Goal: Task Accomplishment & Management: Manage account settings

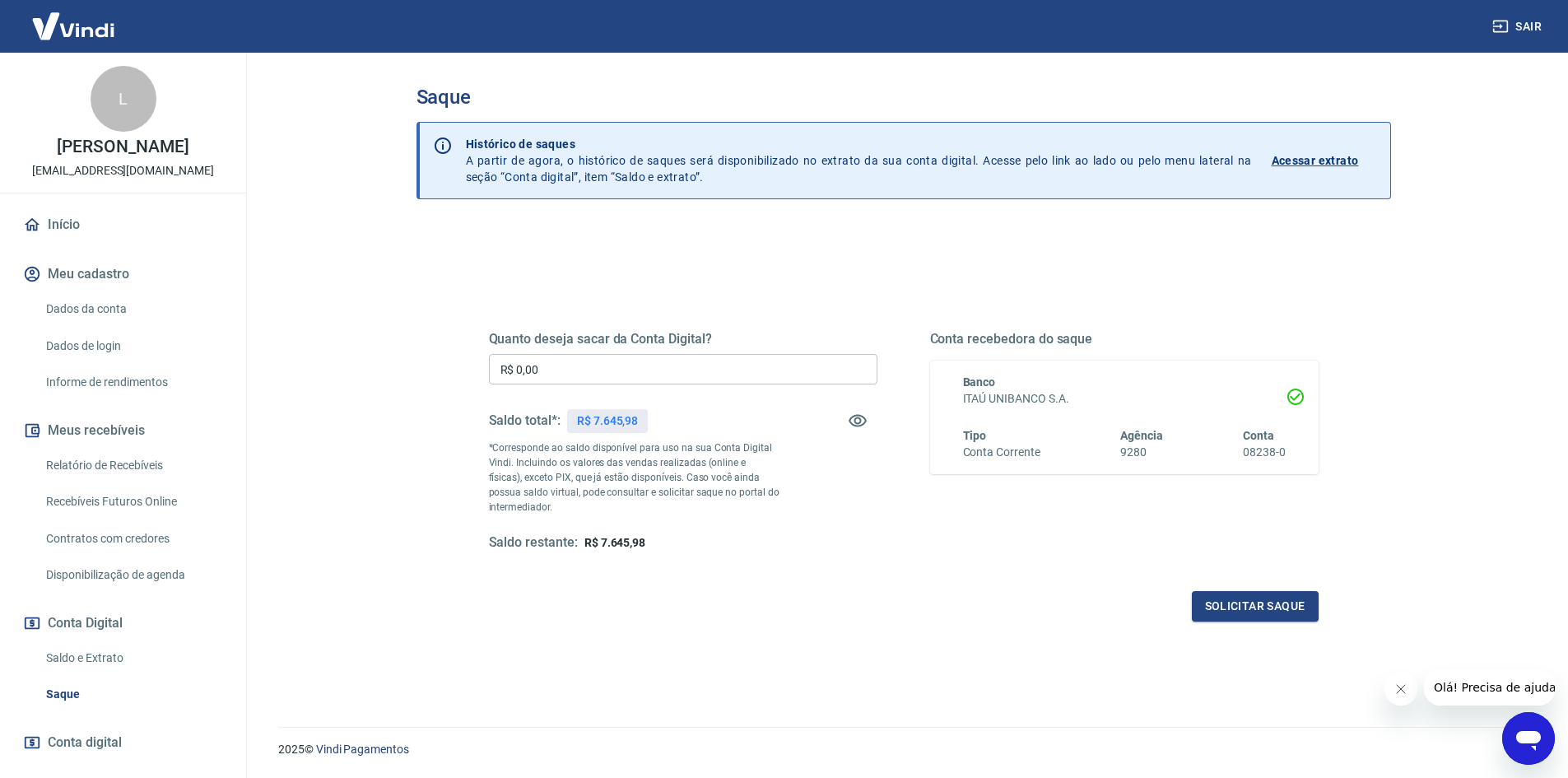
click at [587, 371] on input "R$ 0,00" at bounding box center [684, 369] width 389 height 30
click at [529, 373] on input "R$ 2.645,98" at bounding box center [684, 369] width 389 height 30
type input "R$ 3.645,98"
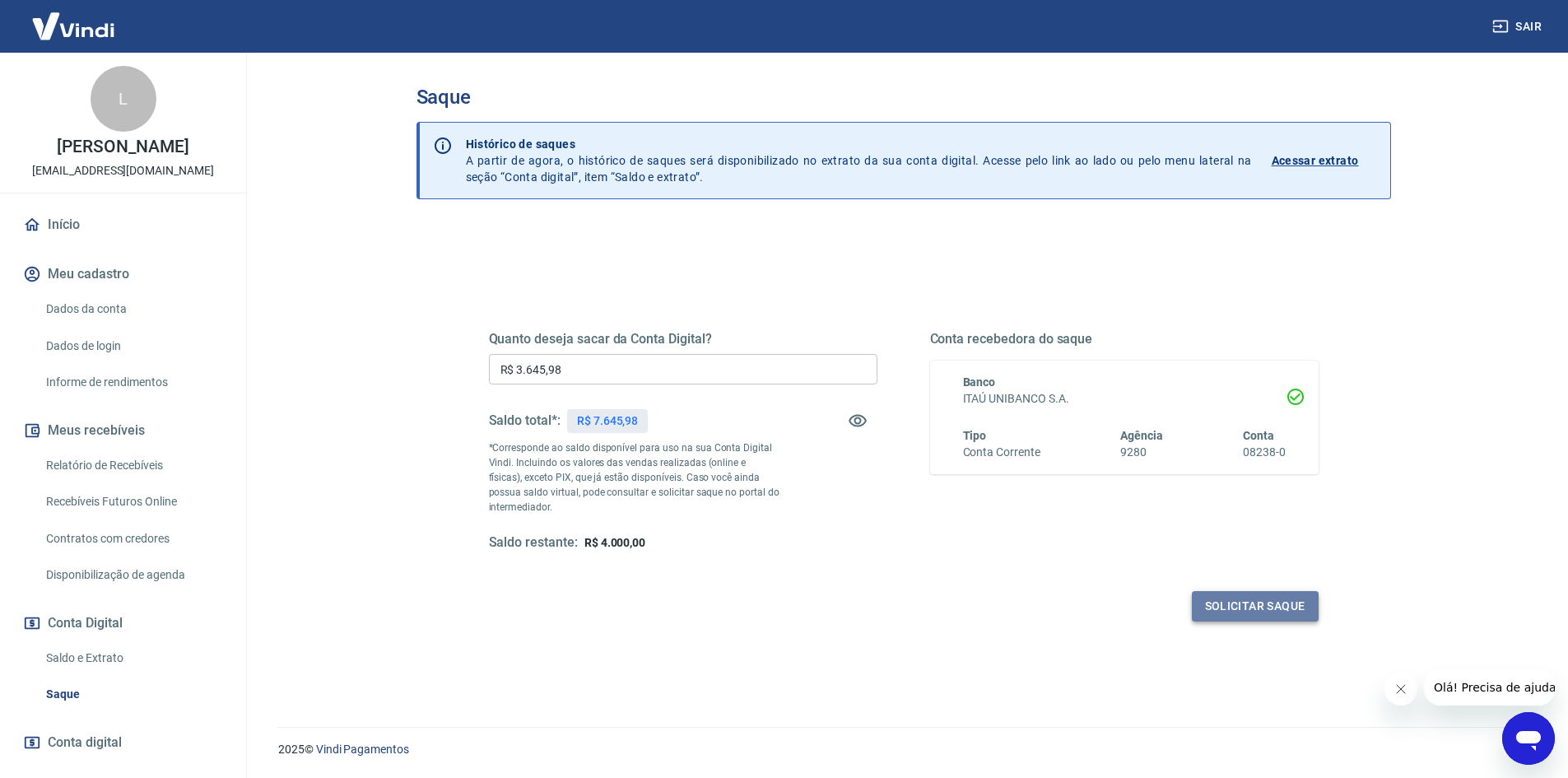
click at [1265, 601] on button "Solicitar saque" at bounding box center [1255, 606] width 127 height 30
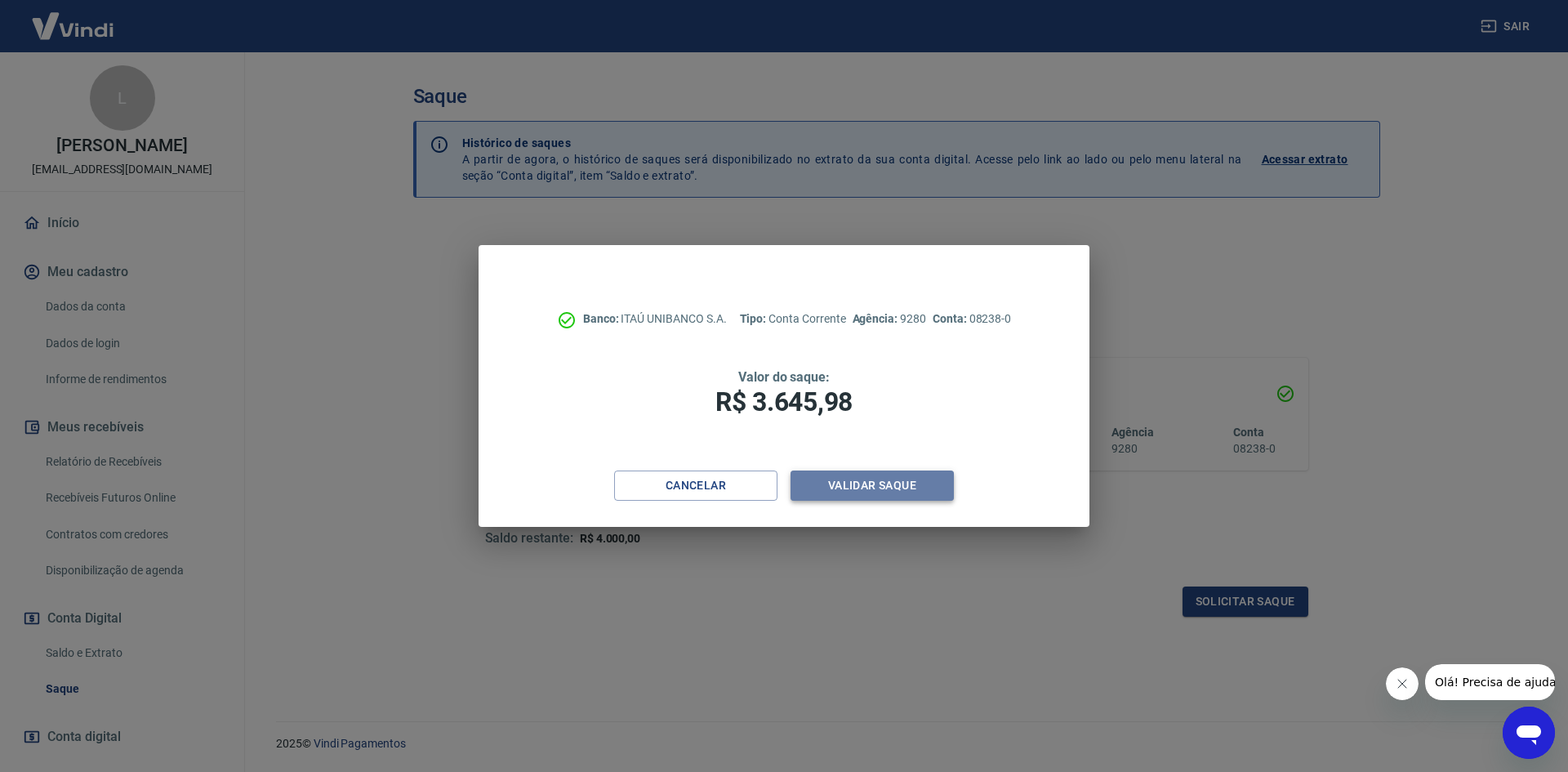
click at [893, 486] on button "Validar saque" at bounding box center [872, 485] width 163 height 30
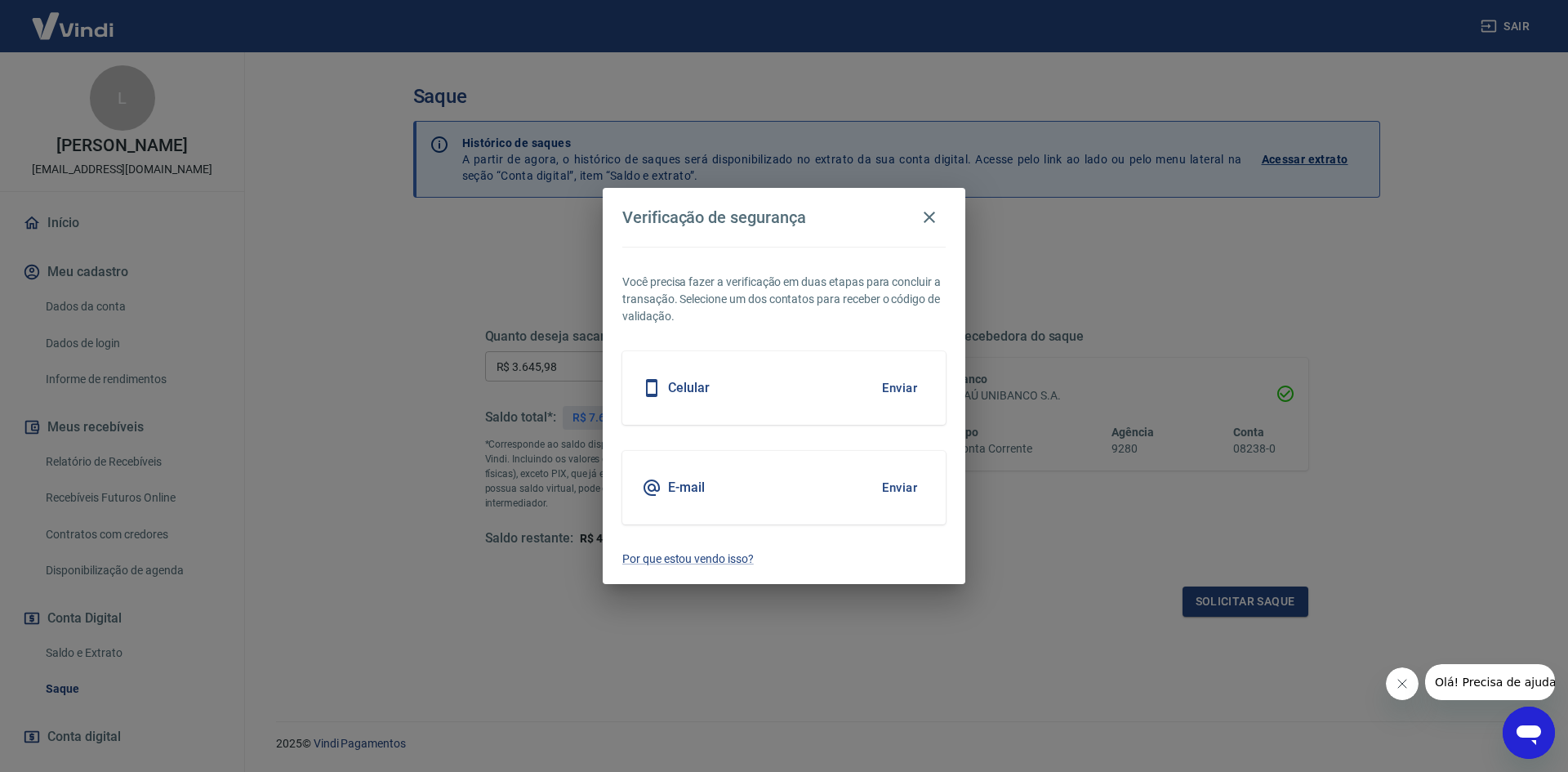
click at [904, 385] on button "Enviar" at bounding box center [899, 387] width 53 height 34
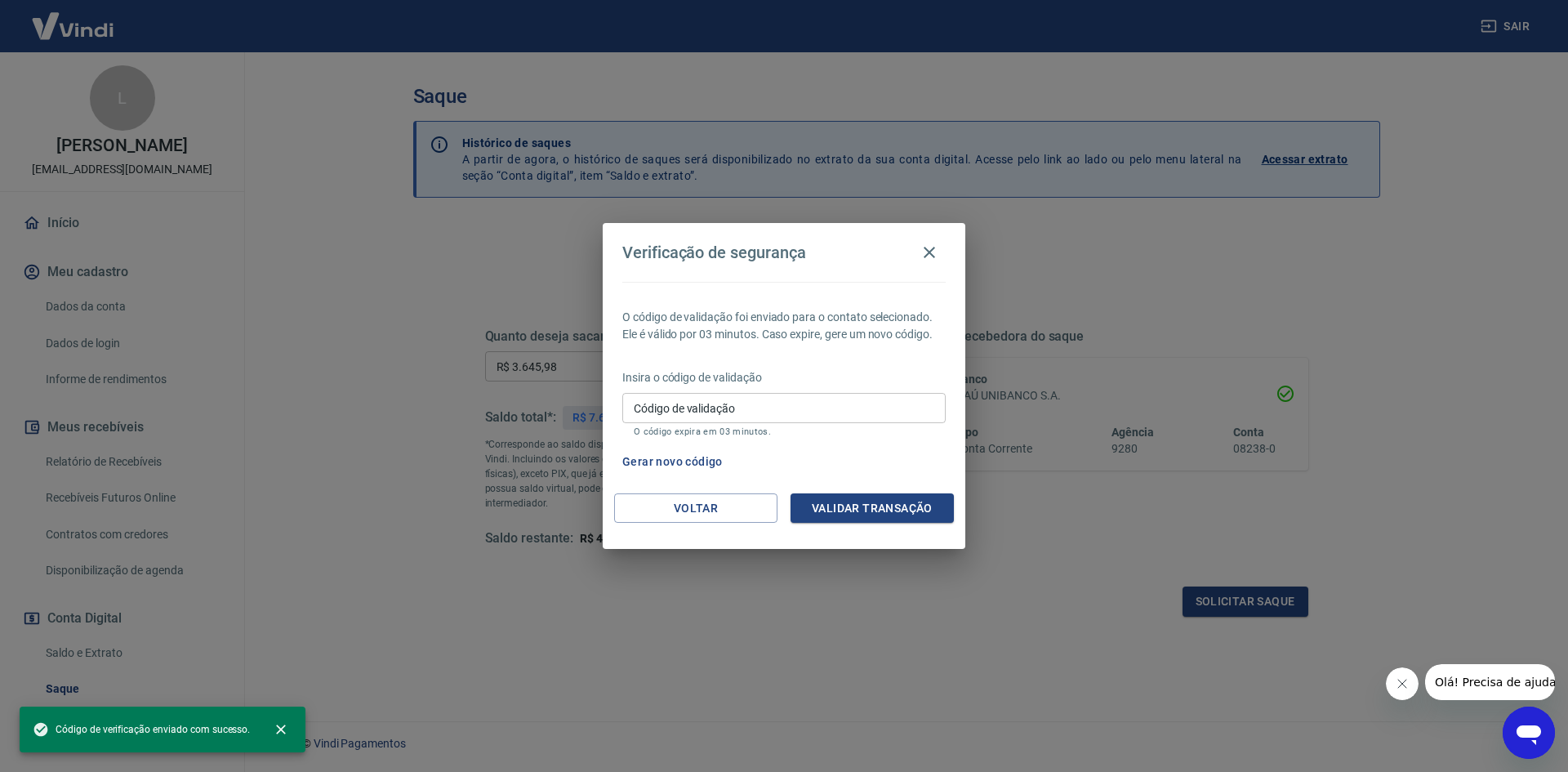
click at [860, 407] on input "Código de validação" at bounding box center [784, 407] width 323 height 30
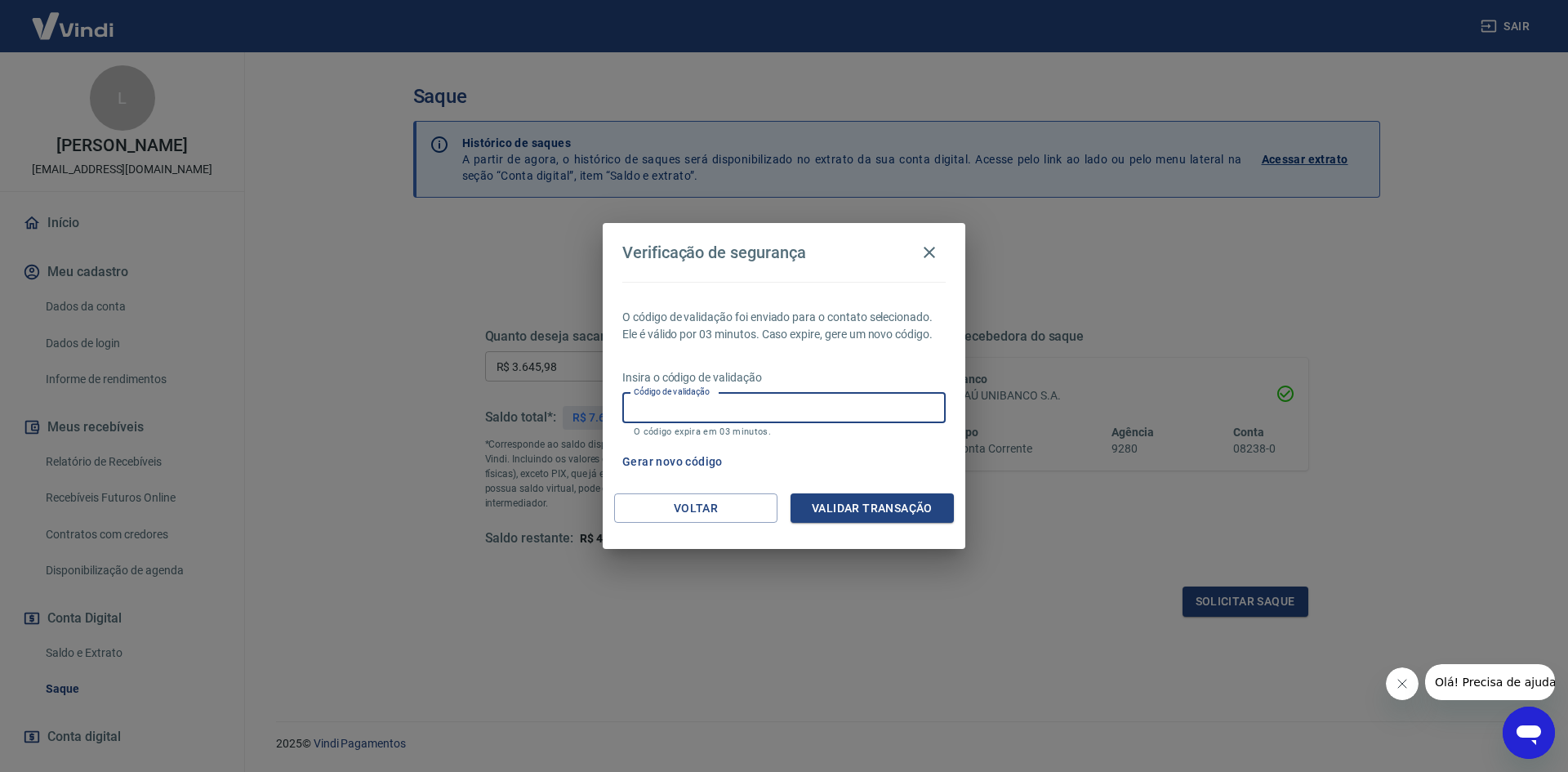
click at [818, 408] on input "Código de validação" at bounding box center [784, 407] width 323 height 30
type input "899817"
click at [862, 506] on button "Validar transação" at bounding box center [872, 508] width 163 height 30
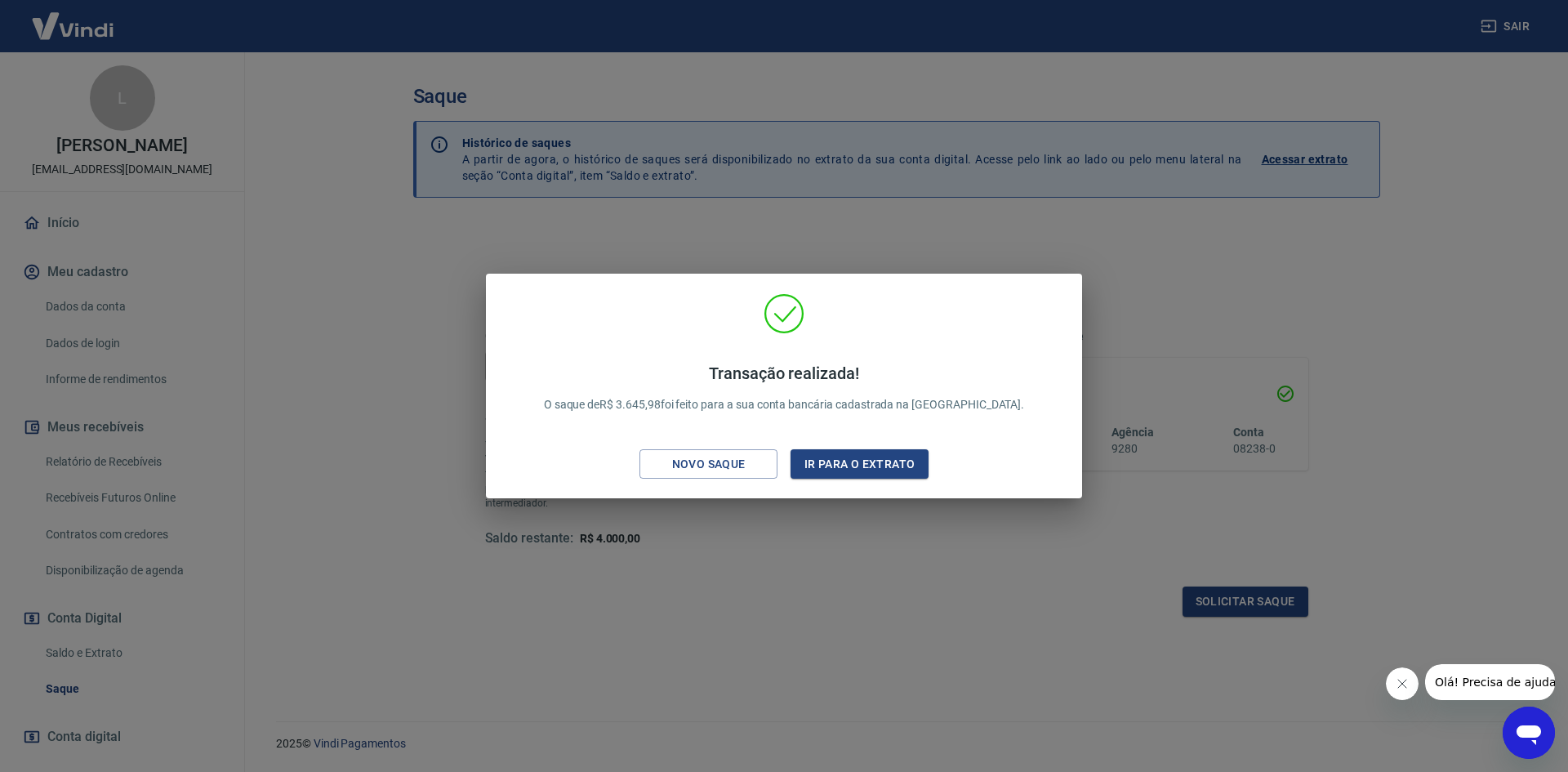
click at [1399, 679] on icon "Fechar mensagem da empresa" at bounding box center [1401, 683] width 13 height 13
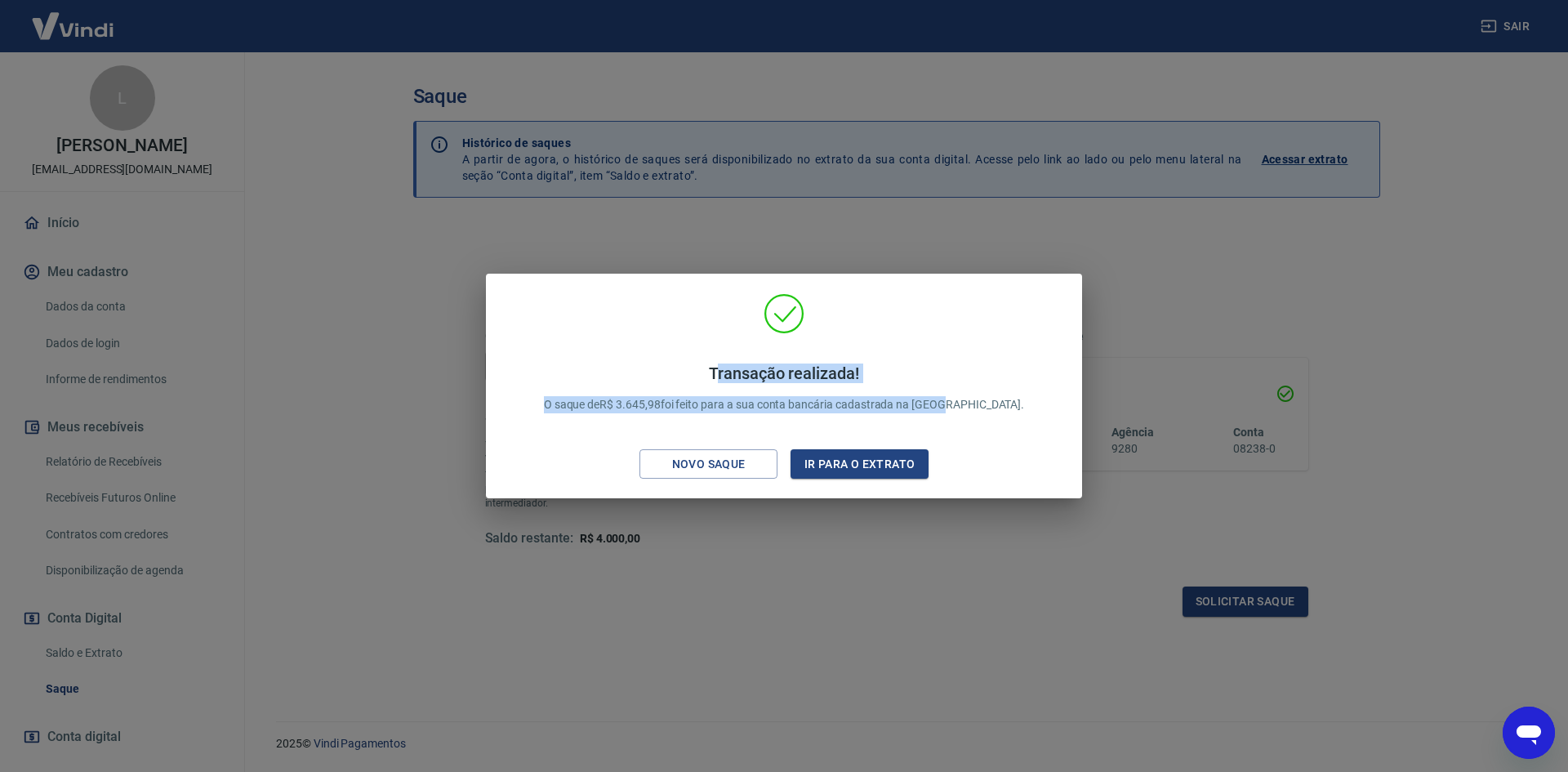
drag, startPoint x: 978, startPoint y: 407, endPoint x: 716, endPoint y: 363, distance: 265.7
click at [716, 364] on p "Transação realizada! O saque de R$ 3.645,98 foi feito para a sua conta bancária…" at bounding box center [784, 388] width 481 height 50
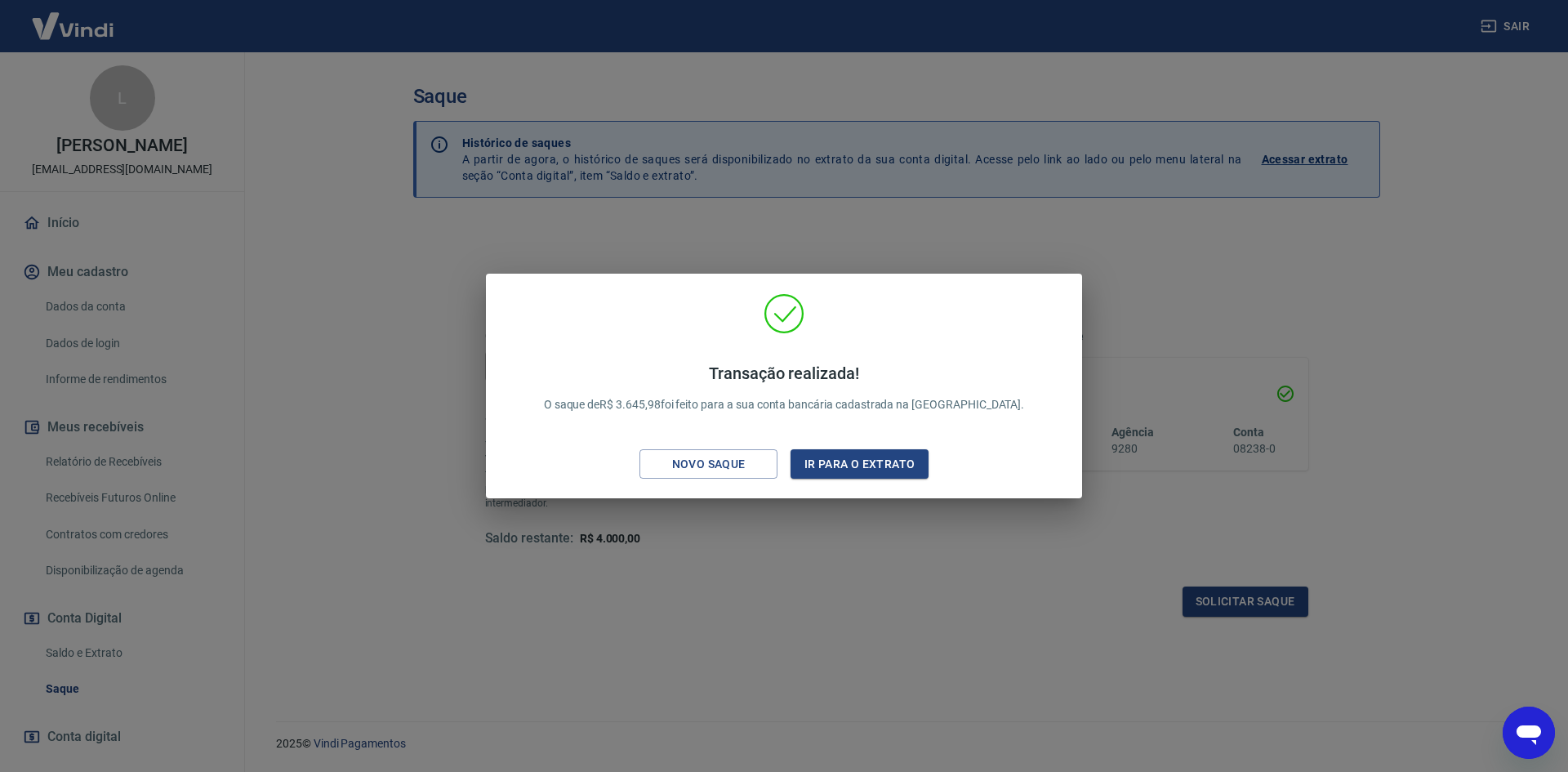
click at [992, 407] on div "Transação realizada! O saque de R$ 3.645,98 foi feito para a sua conta bancária…" at bounding box center [784, 388] width 521 height 82
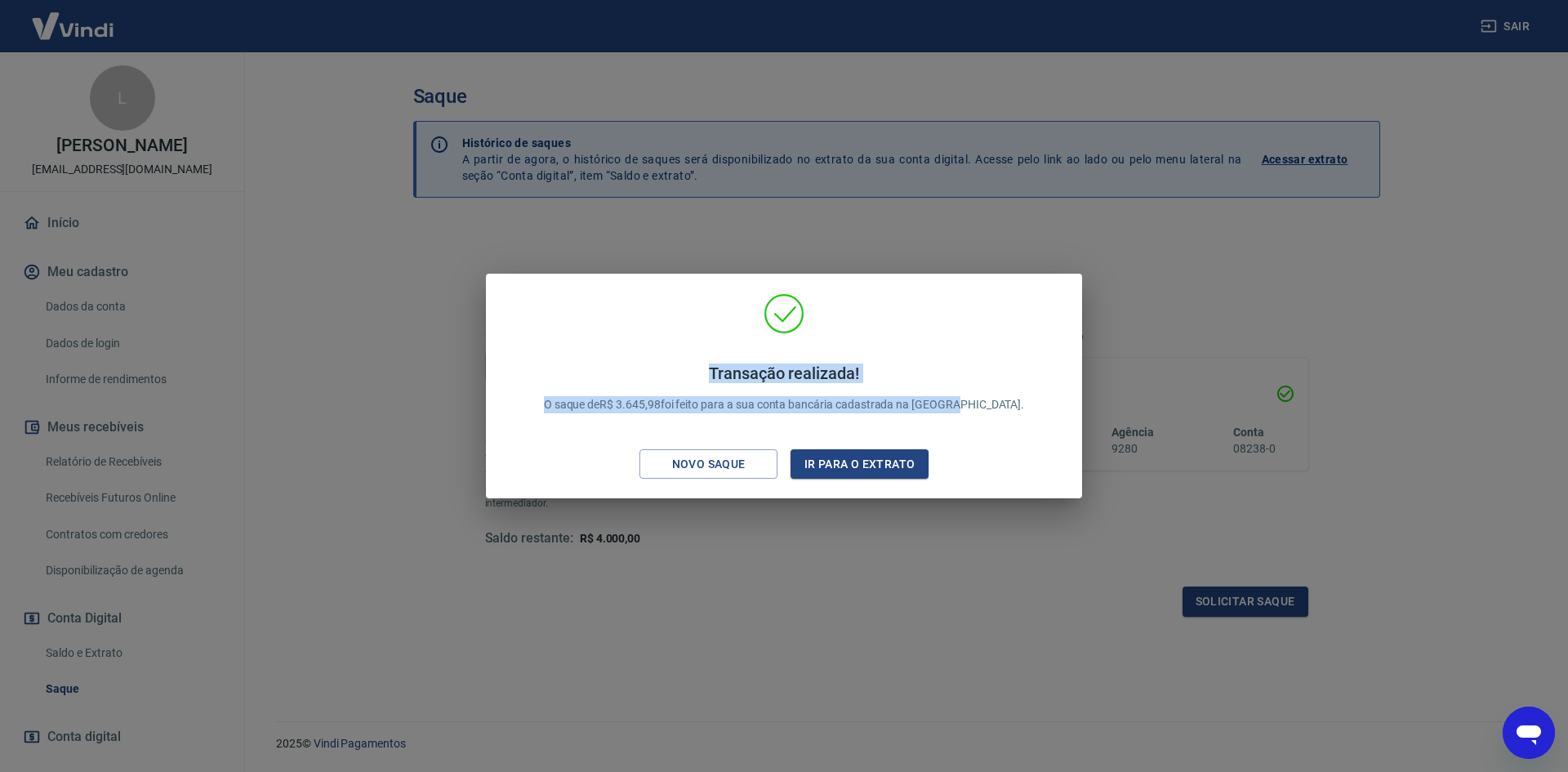
drag, startPoint x: 983, startPoint y: 404, endPoint x: 706, endPoint y: 353, distance: 281.7
click at [706, 353] on div "Transação realizada! O saque de R$ 3.645,98 foi feito para a sua conta bancária…" at bounding box center [784, 388] width 521 height 82
click at [993, 407] on div "Transação realizada! O saque de R$ 3.645,98 foi feito para a sua conta bancária…" at bounding box center [784, 388] width 521 height 82
drag, startPoint x: 710, startPoint y: 373, endPoint x: 982, endPoint y: 405, distance: 273.9
click at [982, 405] on p "Transação realizada! O saque de R$ 3.645,98 foi feito para a sua conta bancária…" at bounding box center [784, 388] width 481 height 50
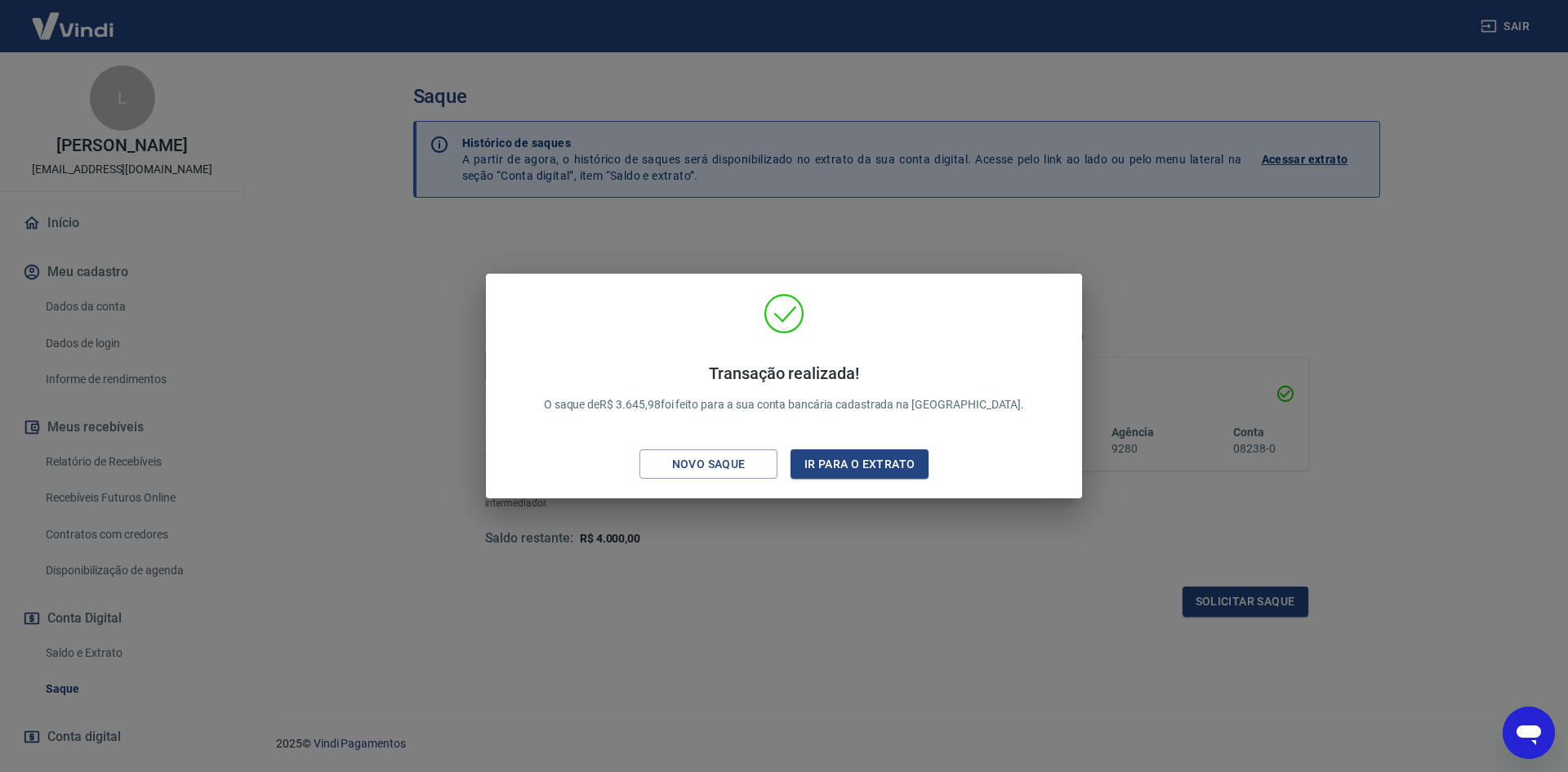
click at [987, 405] on div "Transação realizada! O saque de R$ 3.645,98 foi feito para a sua conta bancária…" at bounding box center [784, 388] width 521 height 82
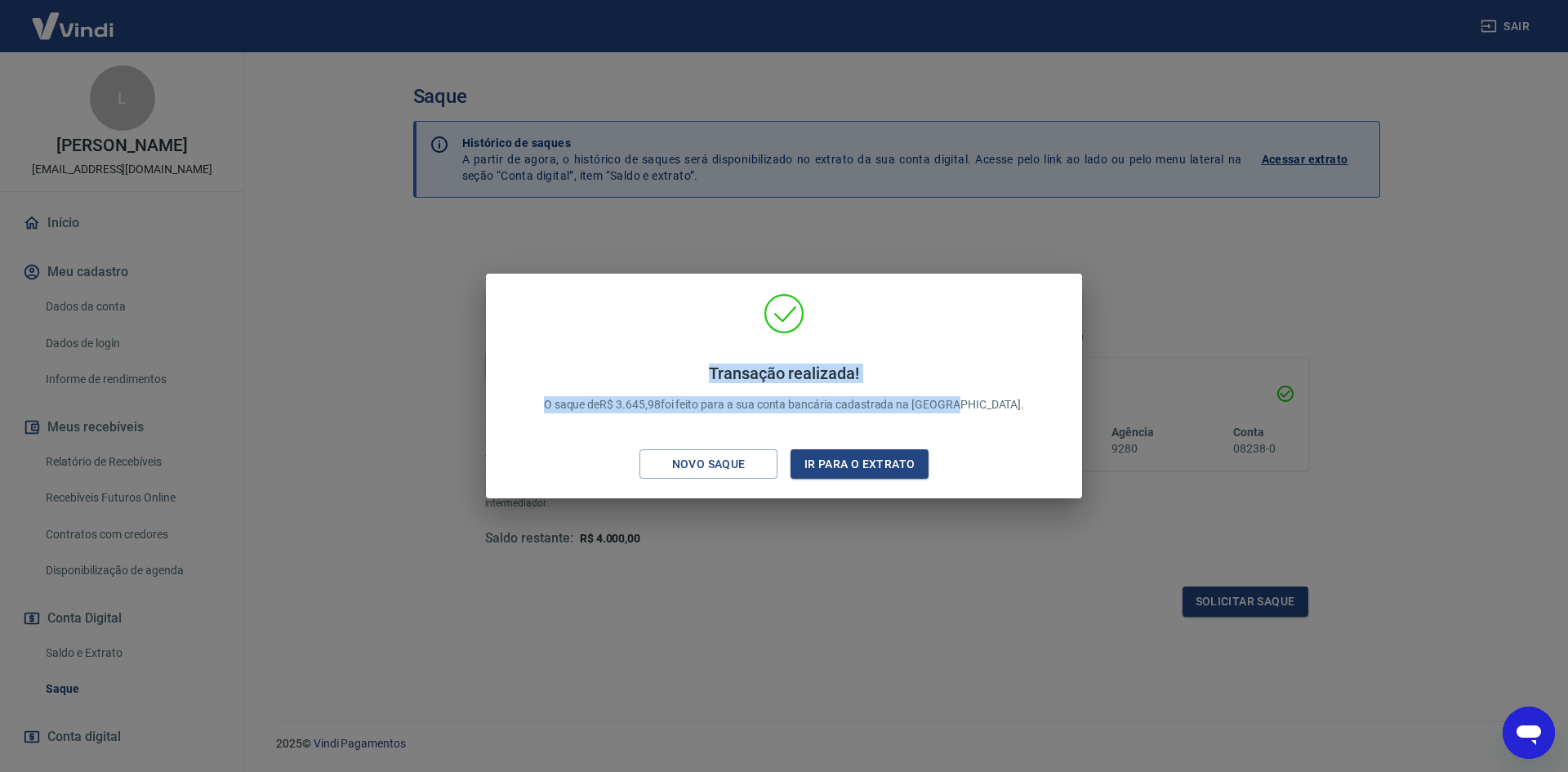
drag, startPoint x: 950, startPoint y: 401, endPoint x: 706, endPoint y: 374, distance: 245.5
click at [706, 374] on div "Transação realizada! O saque de R$ 3.645,98 foi feito para a sua conta bancária…" at bounding box center [784, 388] width 521 height 82
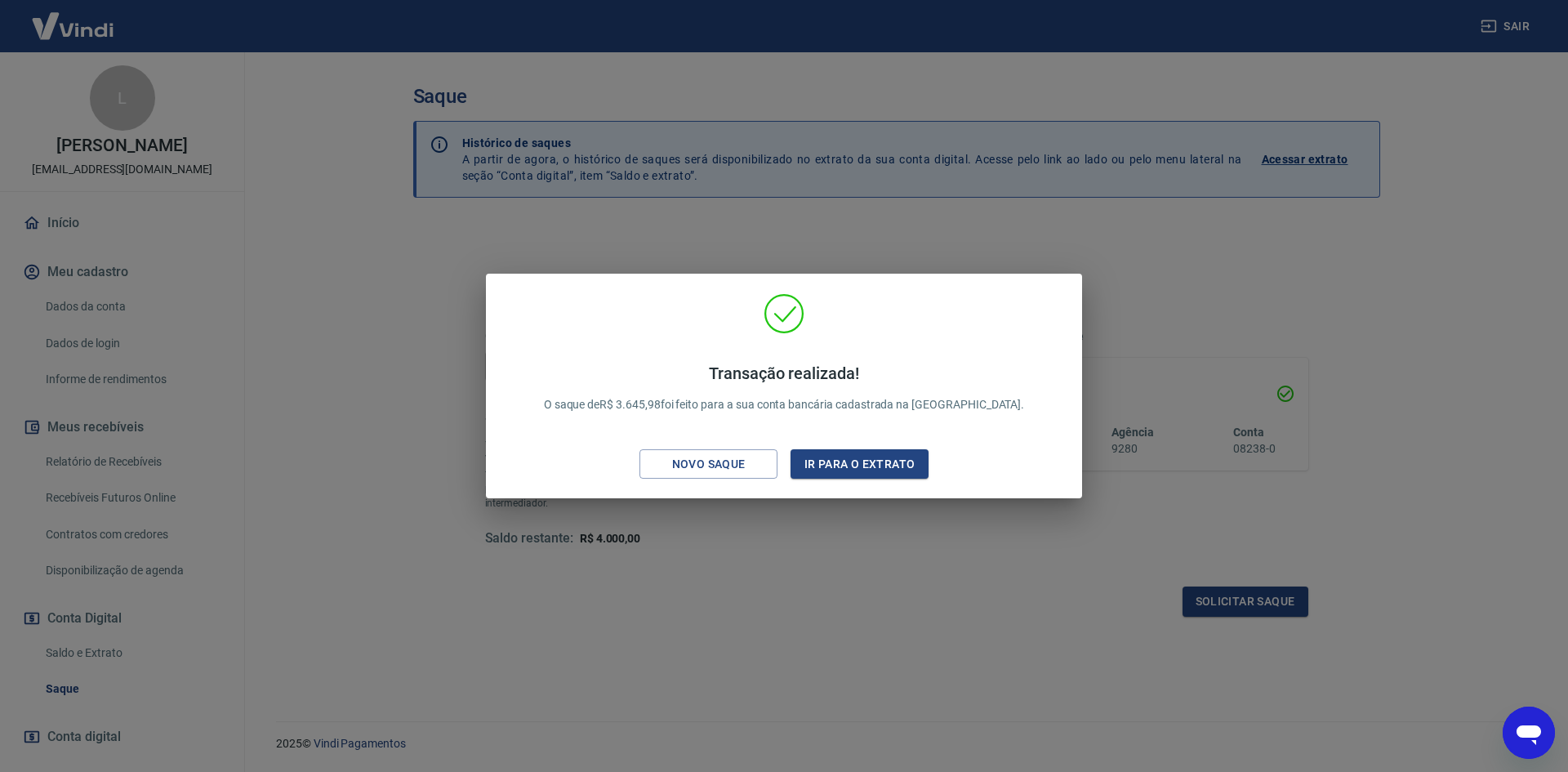
click at [794, 329] on icon at bounding box center [784, 313] width 38 height 38
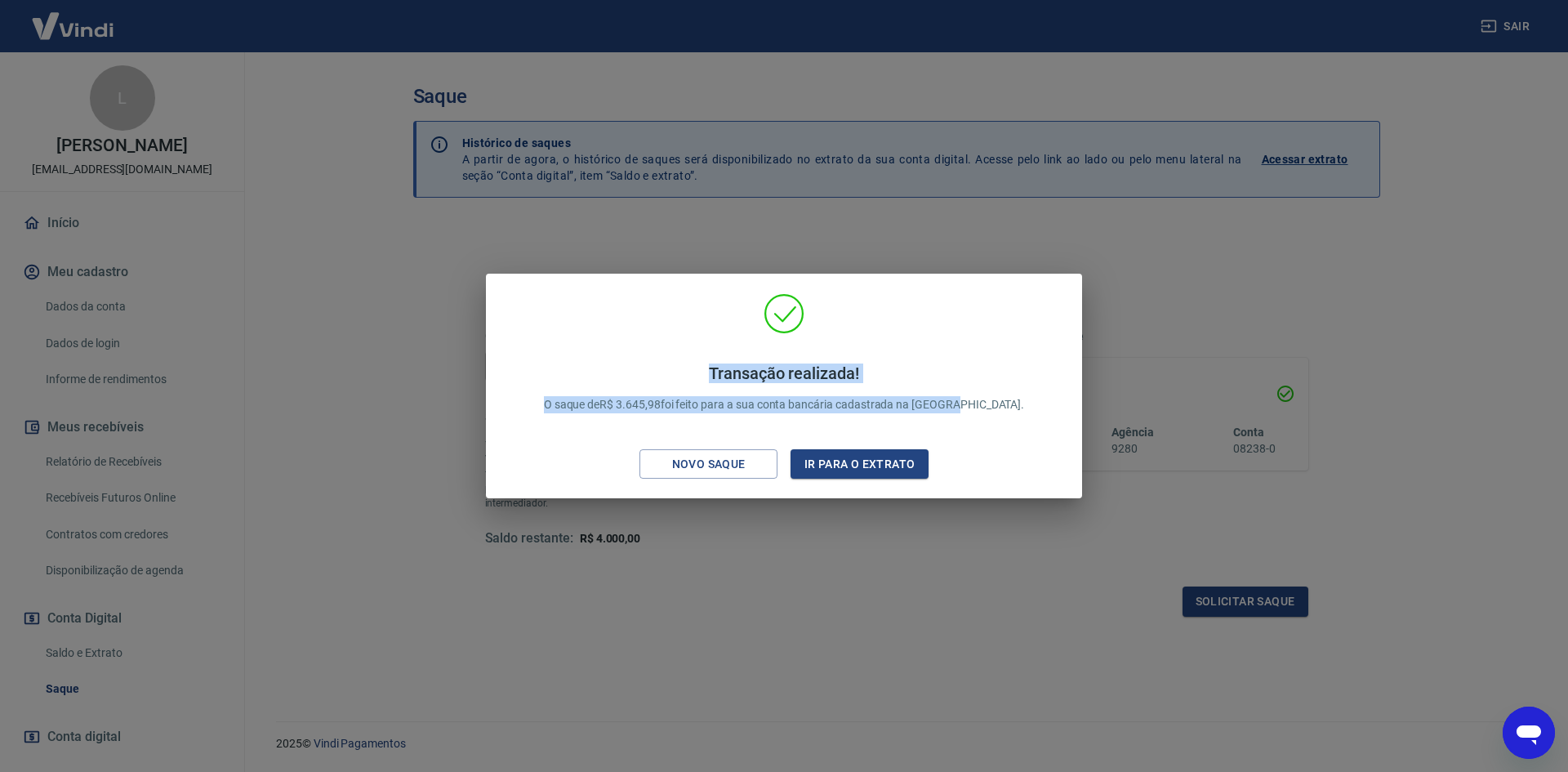
drag, startPoint x: 987, startPoint y: 404, endPoint x: 712, endPoint y: 372, distance: 276.9
click at [712, 372] on div "Transação realizada! O saque de R$ 3.645,98 foi feito para a sua conta bancária…" at bounding box center [784, 388] width 521 height 82
click at [992, 404] on div "Transação realizada! O saque de R$ 3.645,98 foi feito para a sua conta bancária…" at bounding box center [784, 388] width 521 height 82
drag, startPoint x: 992, startPoint y: 404, endPoint x: 712, endPoint y: 371, distance: 281.9
click at [712, 371] on div "Transação realizada! O saque de R$ 3.645,98 foi feito para a sua conta bancária…" at bounding box center [784, 388] width 521 height 82
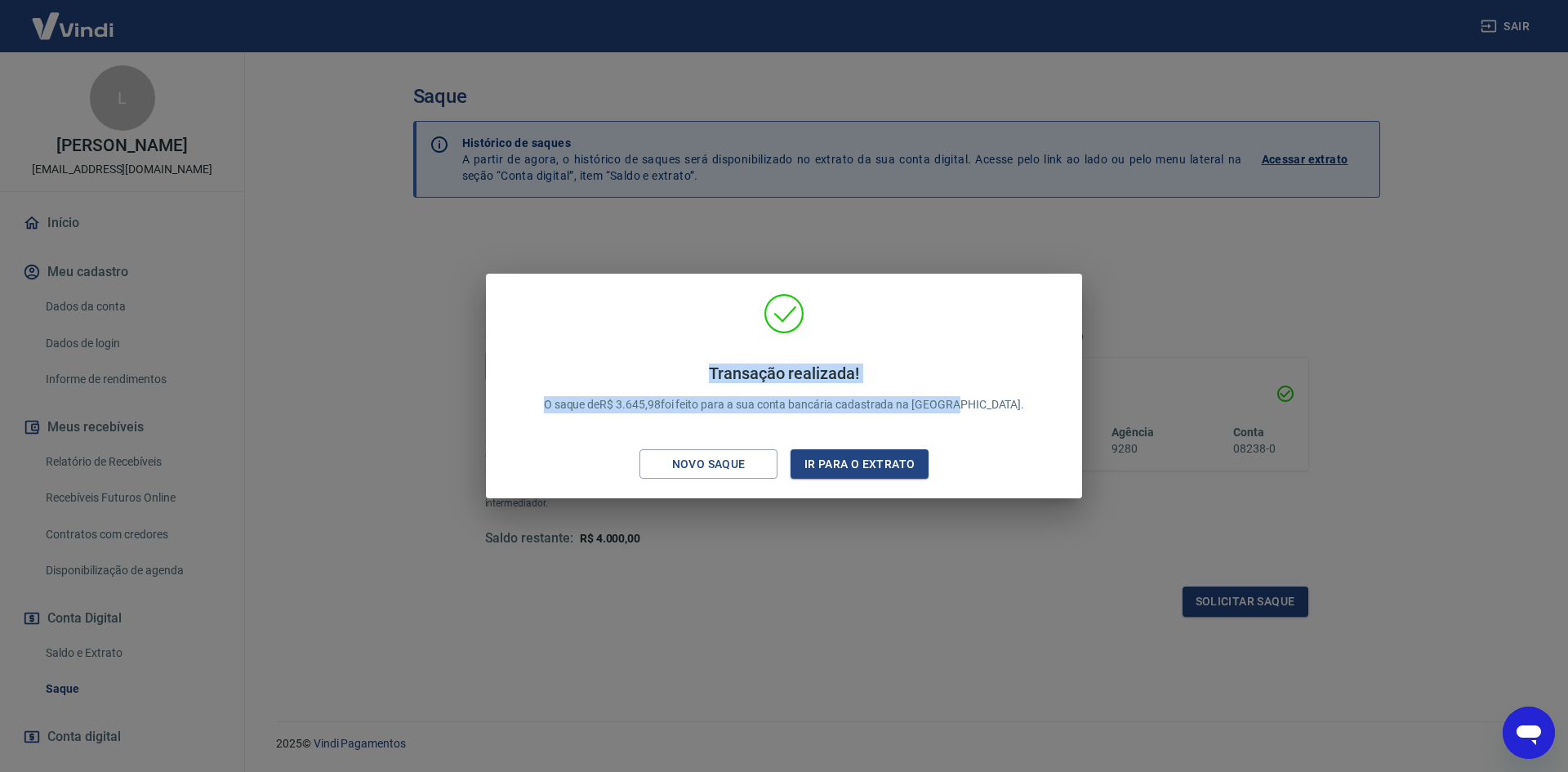
click at [707, 370] on h4 "Transação realizada!" at bounding box center [784, 373] width 481 height 19
drag, startPoint x: 706, startPoint y: 372, endPoint x: 991, endPoint y: 418, distance: 288.7
click at [991, 418] on div "Transação realizada! O saque de R$ 3.645,98 foi feito para a sua conta bancária…" at bounding box center [784, 388] width 521 height 82
click at [992, 407] on div "Transação realizada! O saque de R$ 3.645,98 foi feito para a sua conta bancária…" at bounding box center [784, 388] width 521 height 82
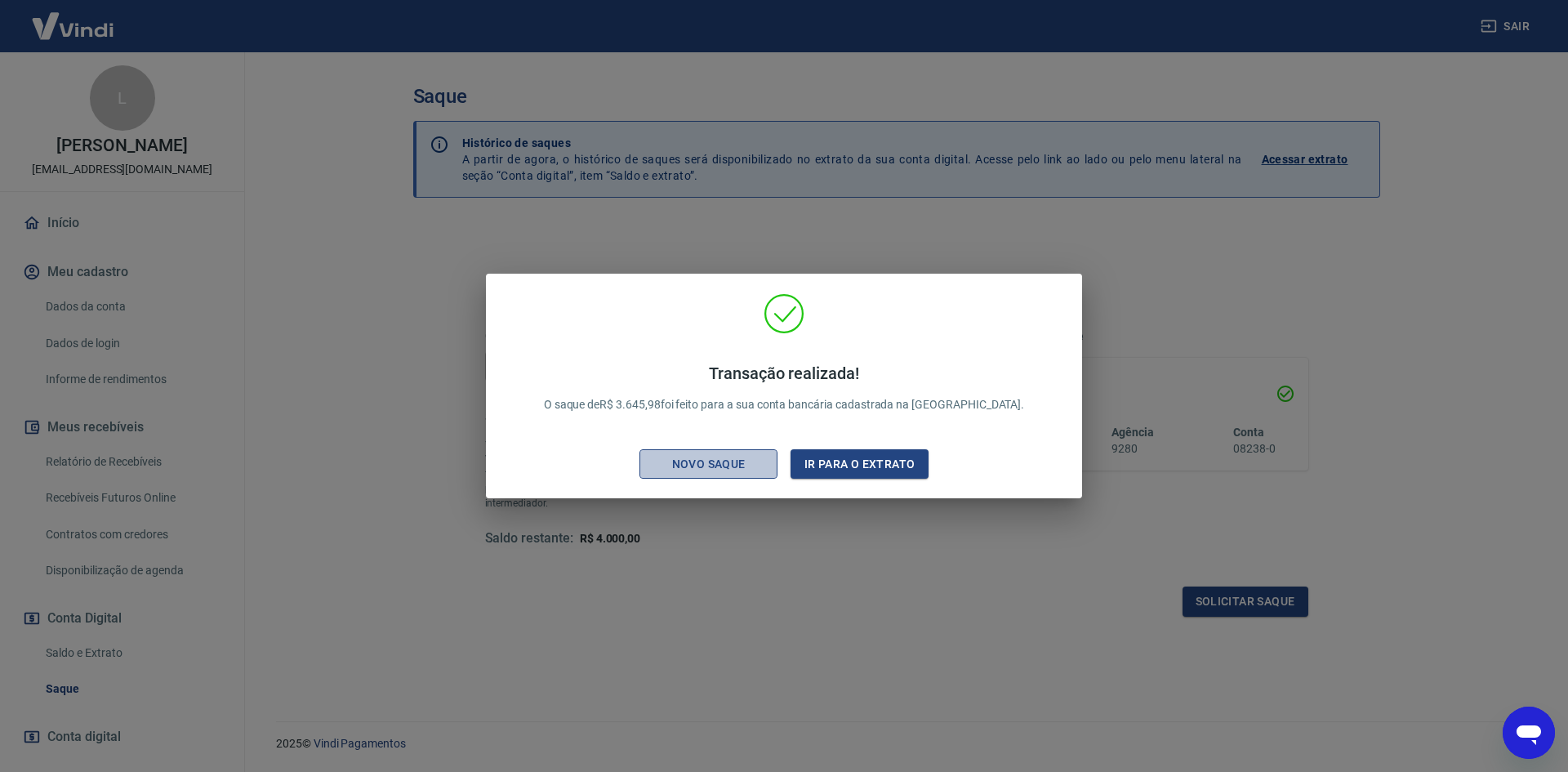
click at [734, 466] on div "Novo saque" at bounding box center [709, 464] width 113 height 20
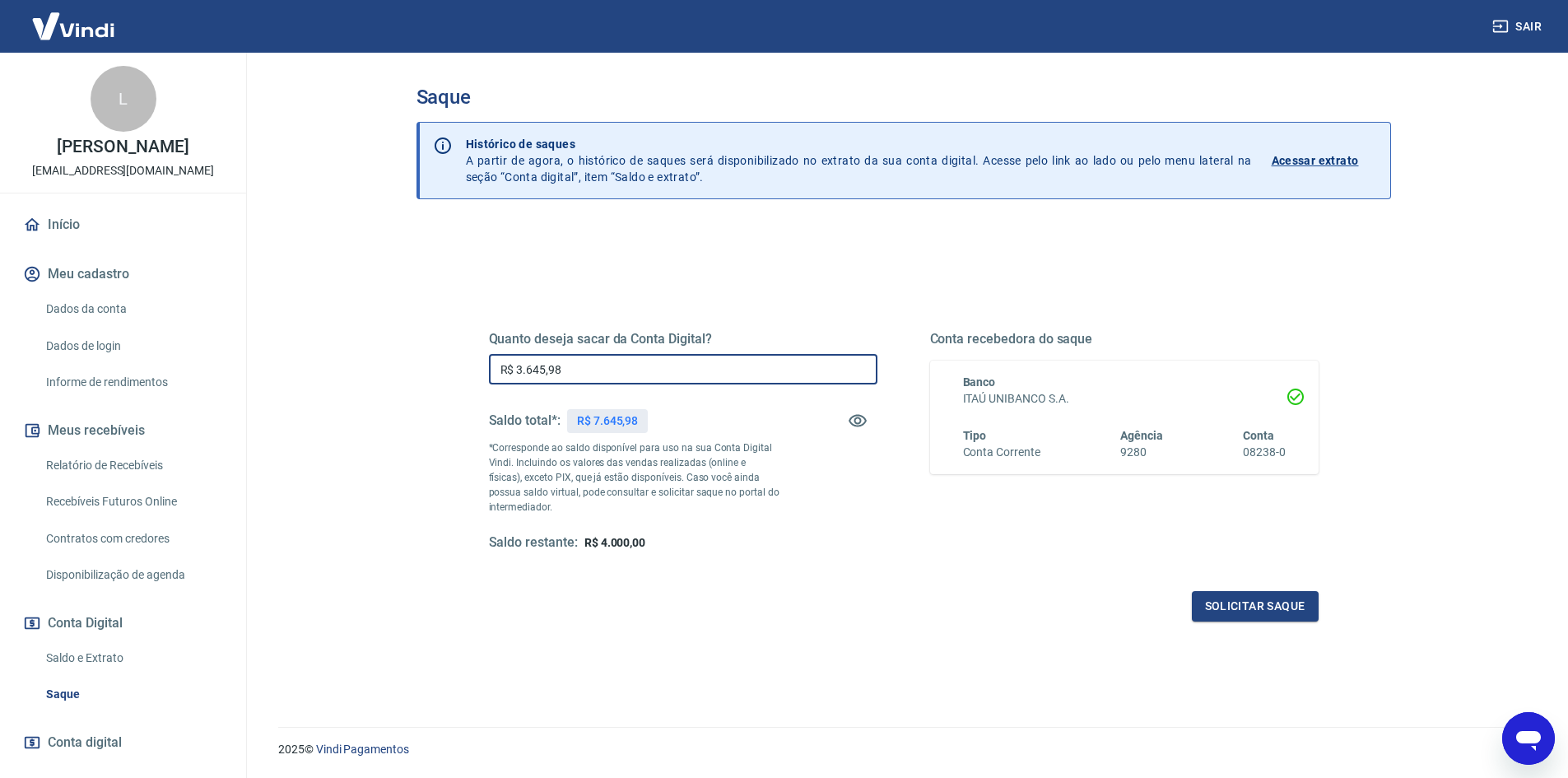
click at [583, 366] on input "R$ 3.645,98" at bounding box center [684, 369] width 389 height 30
type input "R$ 4.000,00"
click at [1247, 588] on div "Quanto deseja sacar da Conta Digital? R$ 4.000,00 ​ Saldo total*: R$ 7.645,98 *…" at bounding box center [904, 457] width 829 height 330
click at [1251, 592] on button "Solicitar saque" at bounding box center [1255, 606] width 127 height 30
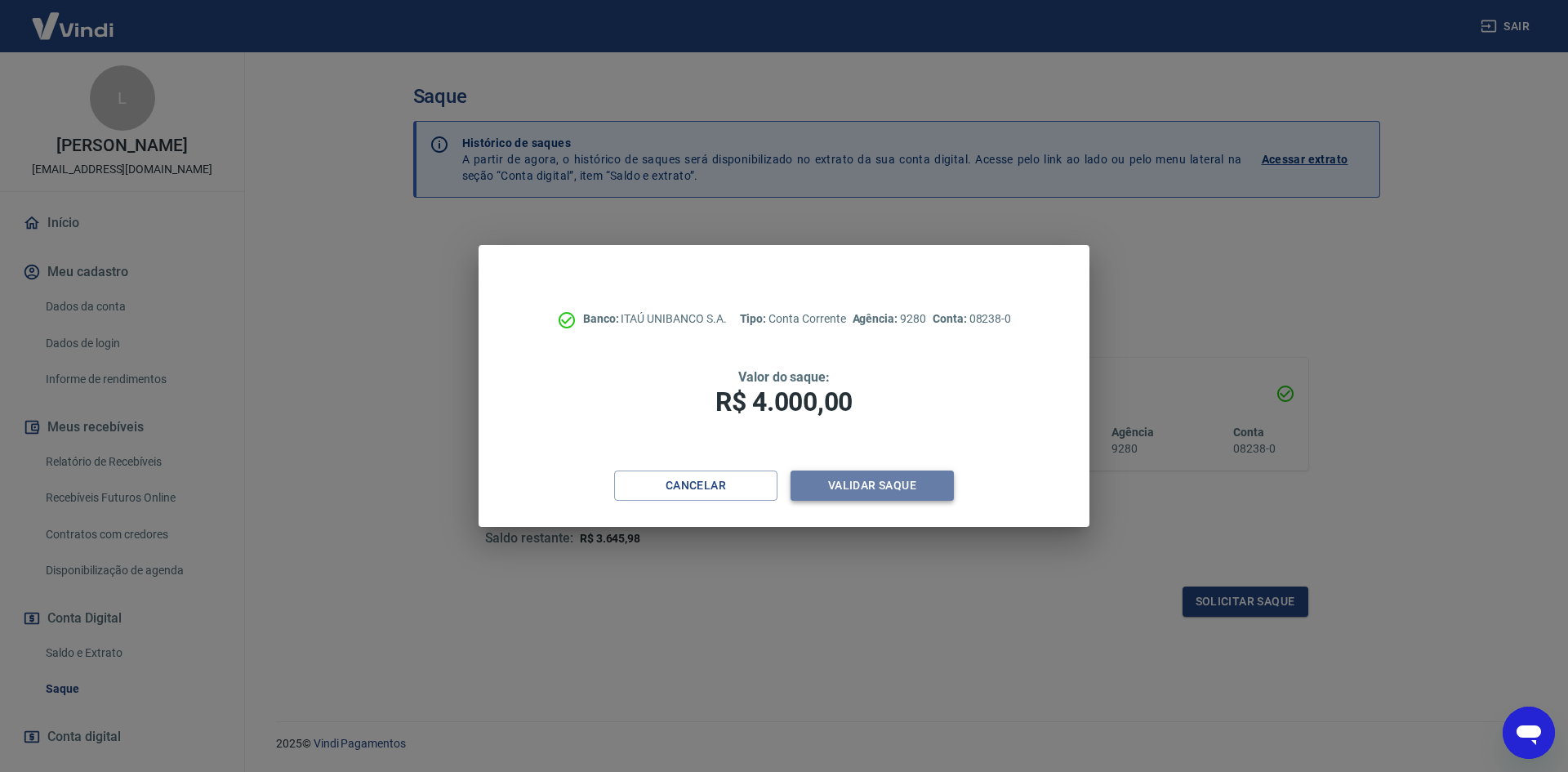
click at [868, 484] on button "Validar saque" at bounding box center [872, 485] width 163 height 30
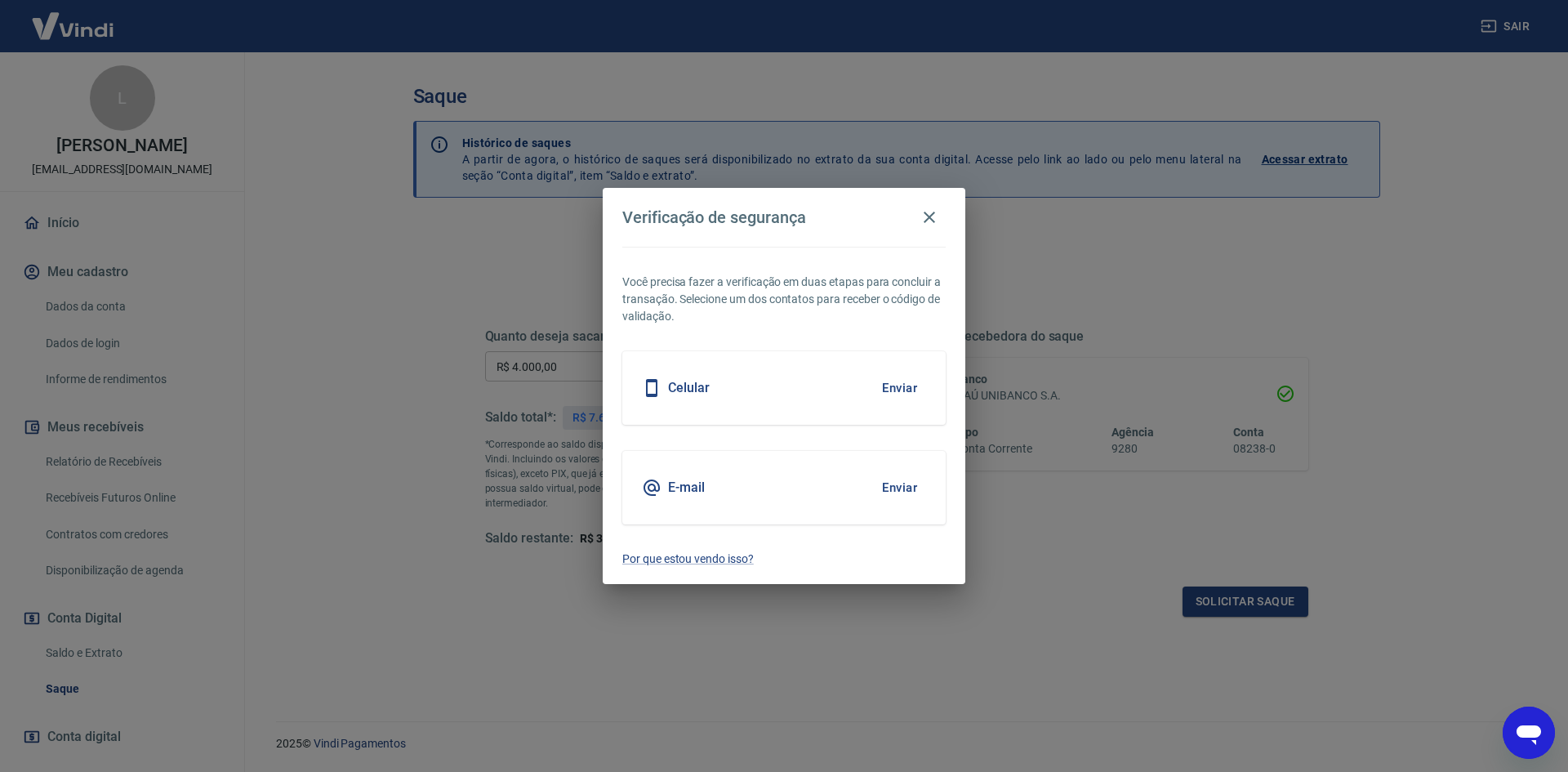
click at [909, 386] on button "Enviar" at bounding box center [899, 387] width 53 height 34
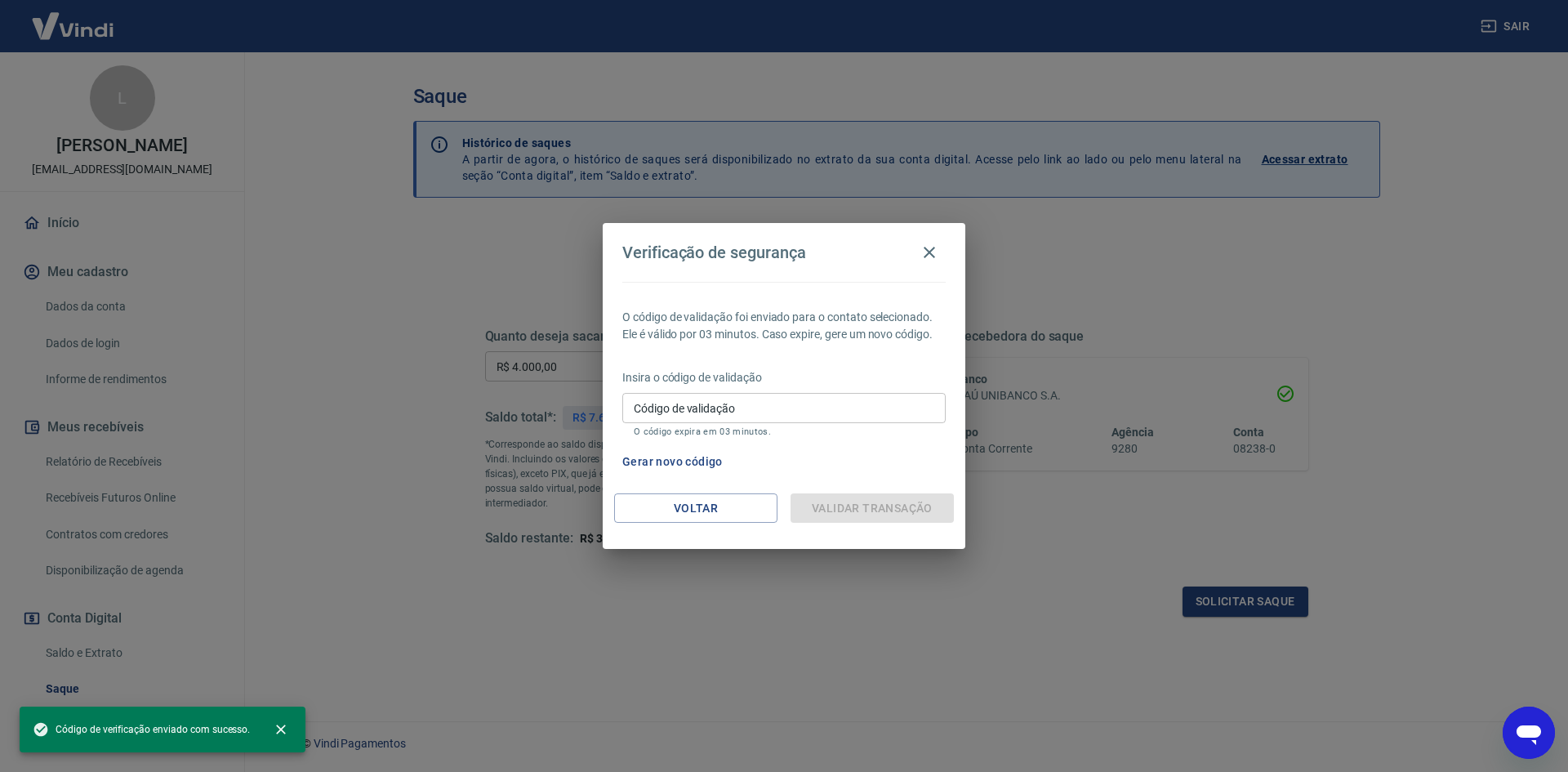
click at [745, 409] on input "Código de validação" at bounding box center [784, 407] width 323 height 30
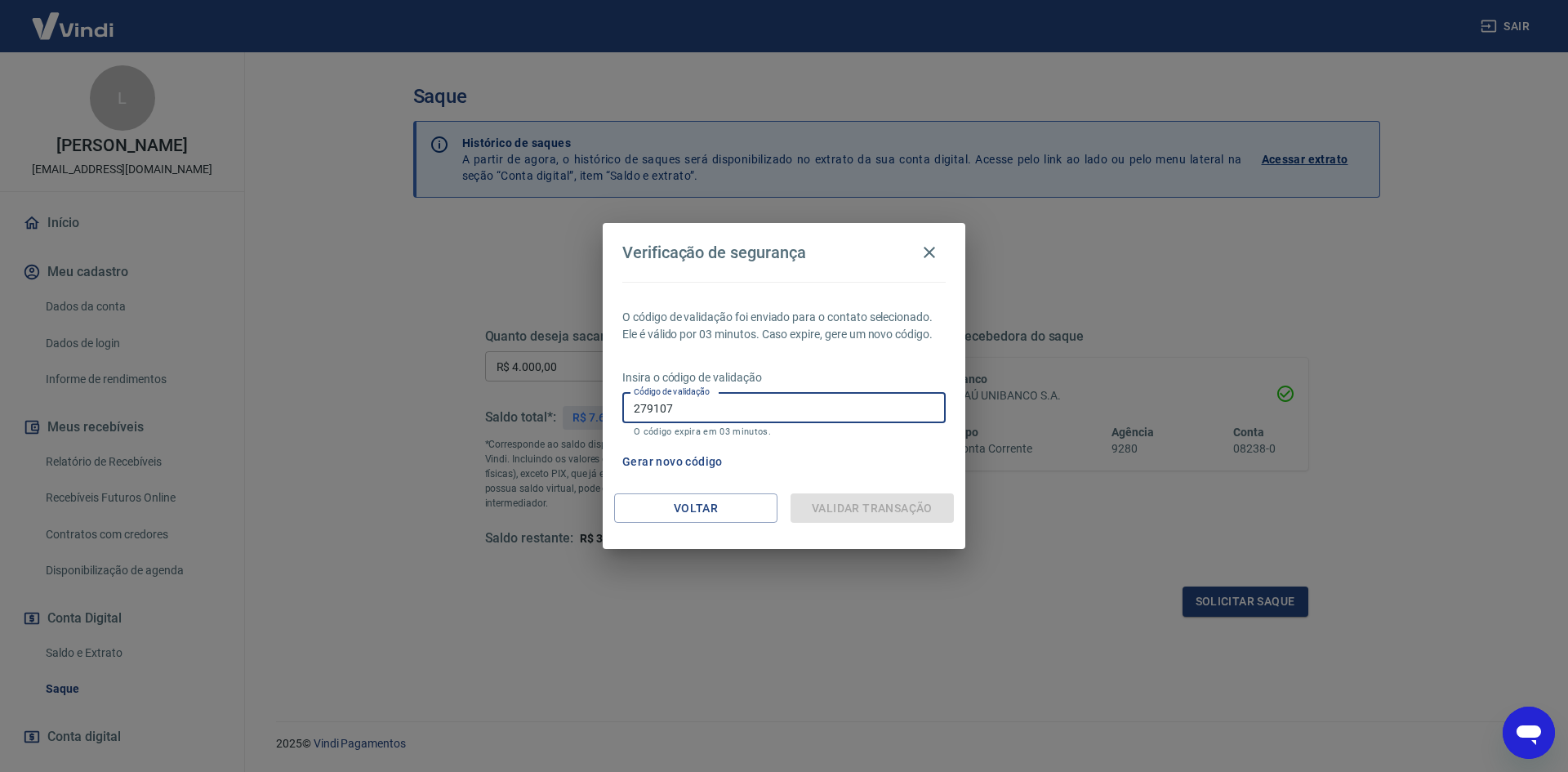
type input "279107"
click at [820, 473] on div "Gerar novo código" at bounding box center [781, 462] width 330 height 30
drag, startPoint x: 862, startPoint y: 521, endPoint x: 859, endPoint y: 509, distance: 12.4
click at [860, 511] on div "Validar transação" at bounding box center [872, 508] width 163 height 30
drag, startPoint x: 857, startPoint y: 506, endPoint x: 738, endPoint y: 505, distance: 119.0
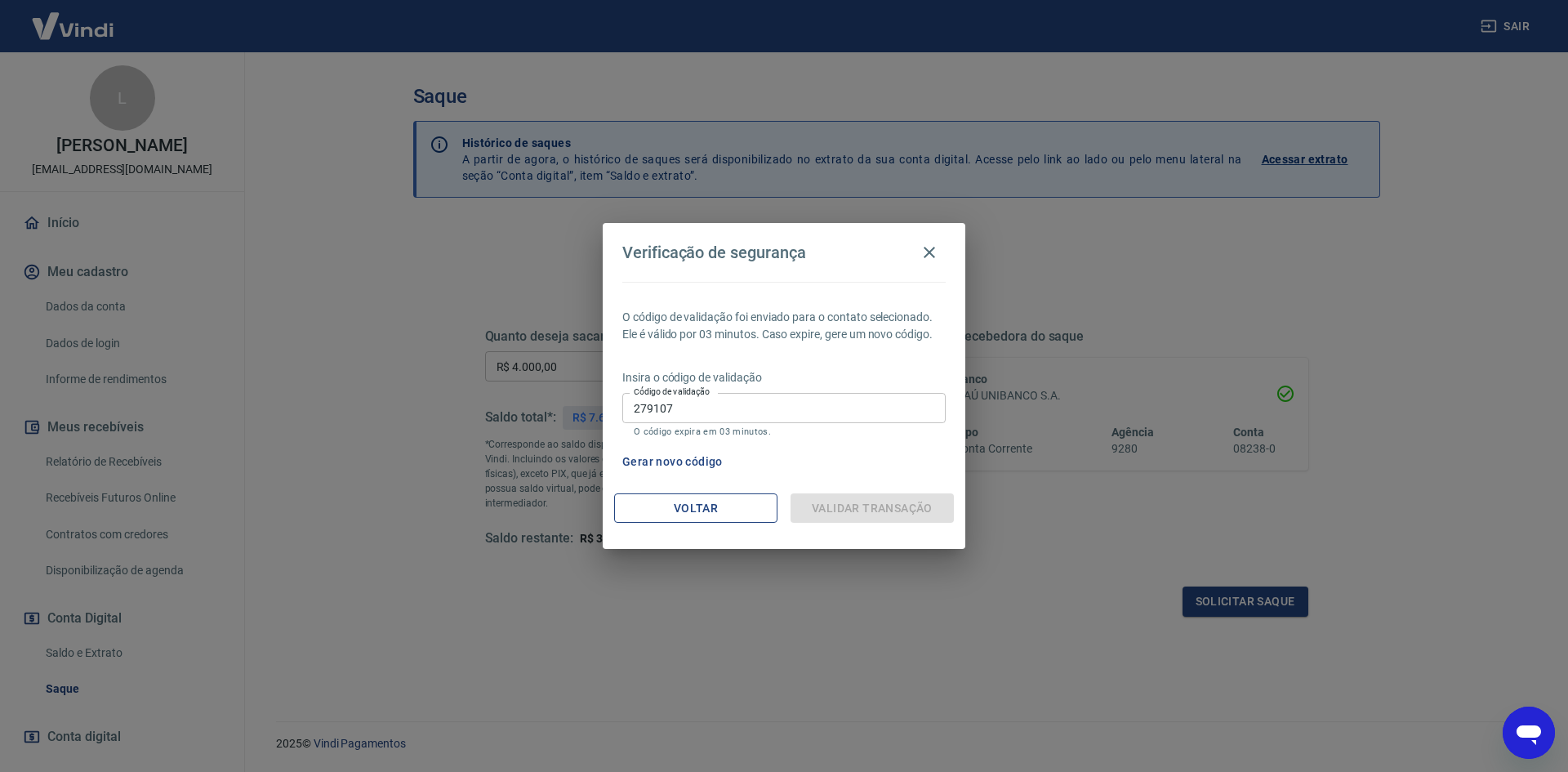
click at [826, 505] on div "Validar transação" at bounding box center [872, 508] width 163 height 30
click at [737, 505] on button "Voltar" at bounding box center [696, 508] width 163 height 30
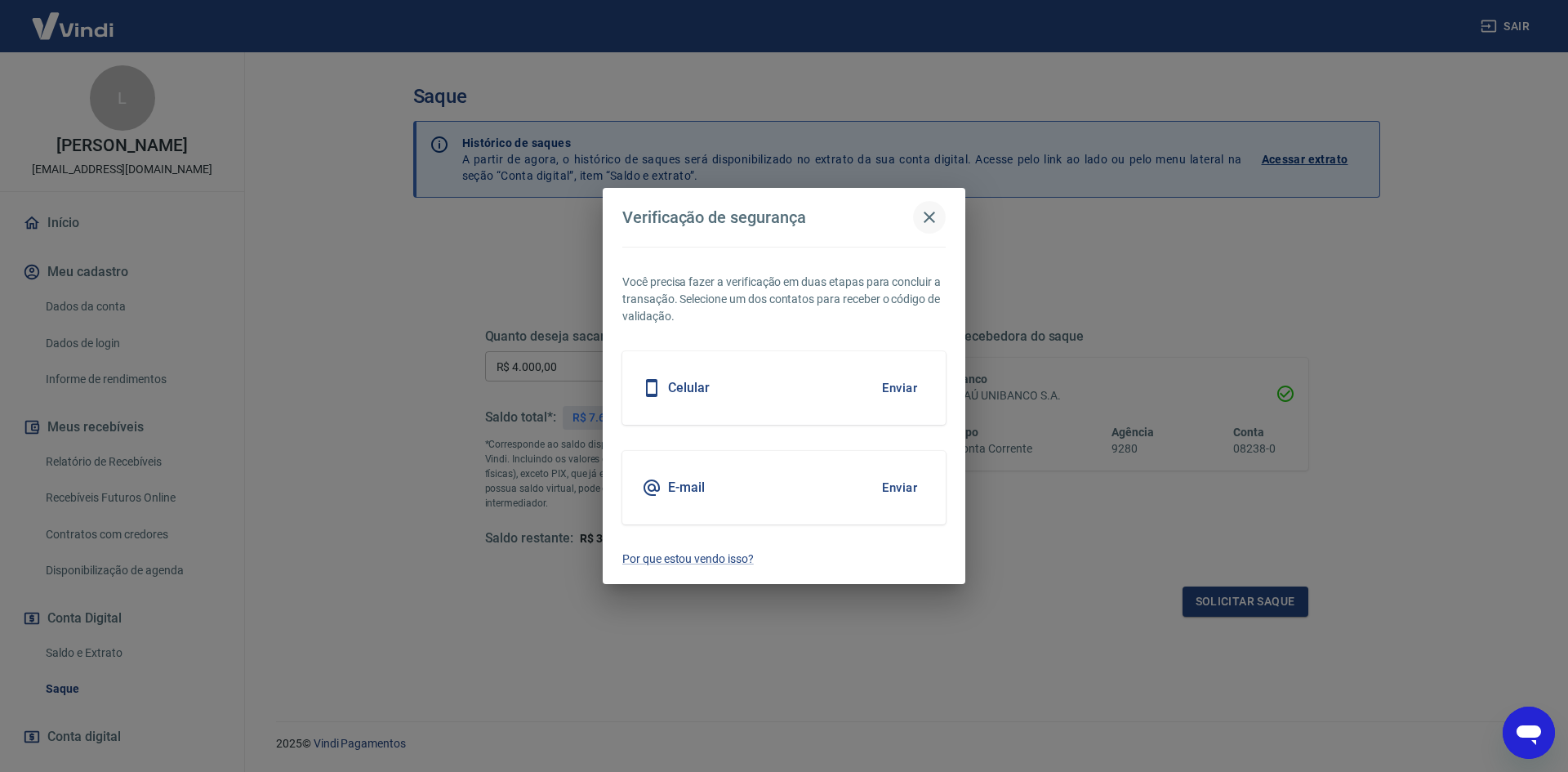
click at [932, 216] on icon "button" at bounding box center [929, 216] width 11 height 11
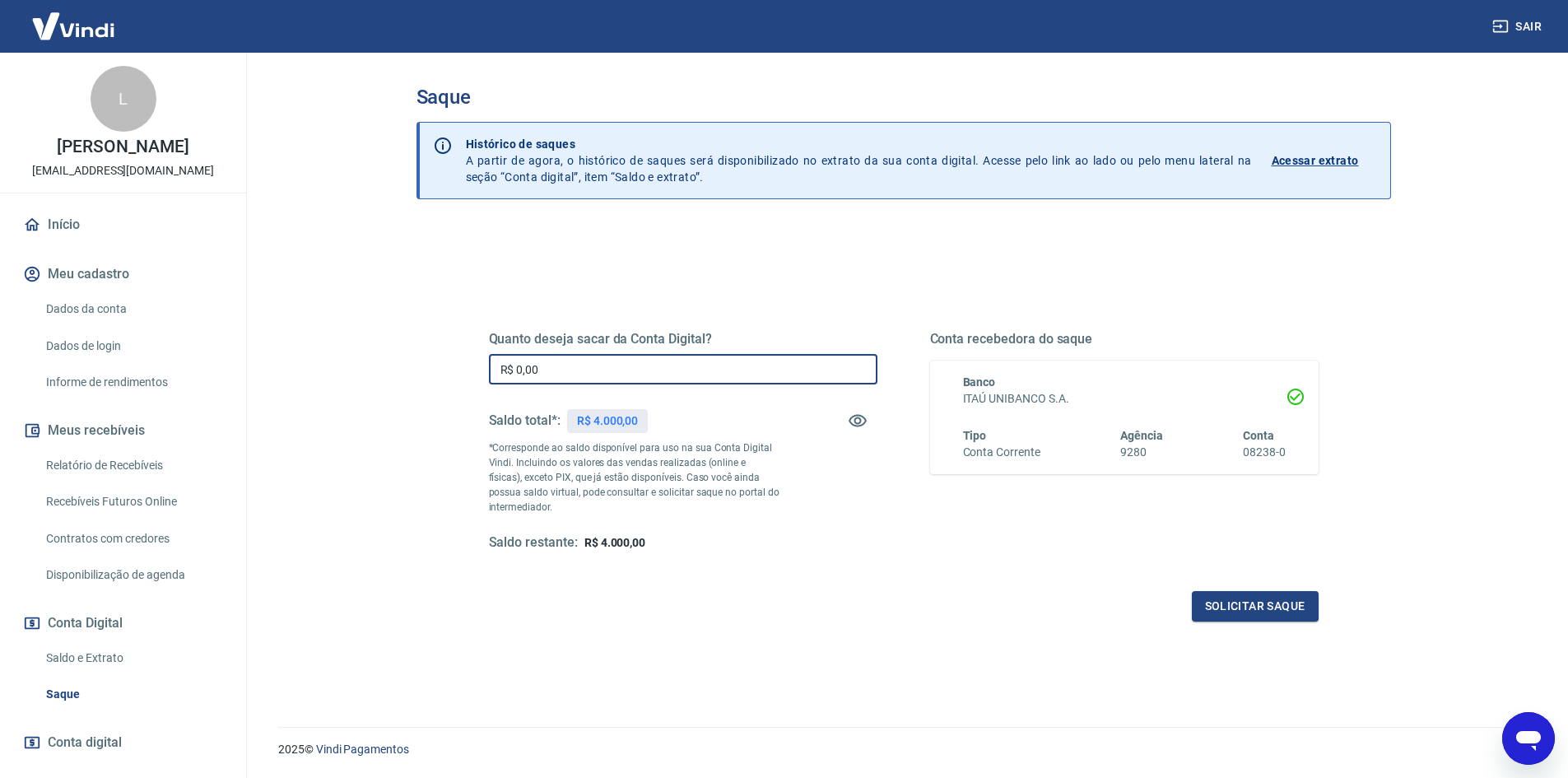
click at [664, 363] on input "R$ 0,00" at bounding box center [684, 369] width 389 height 30
type input "R$ 4.000,00"
click at [1291, 599] on button "Solicitar saque" at bounding box center [1255, 606] width 127 height 30
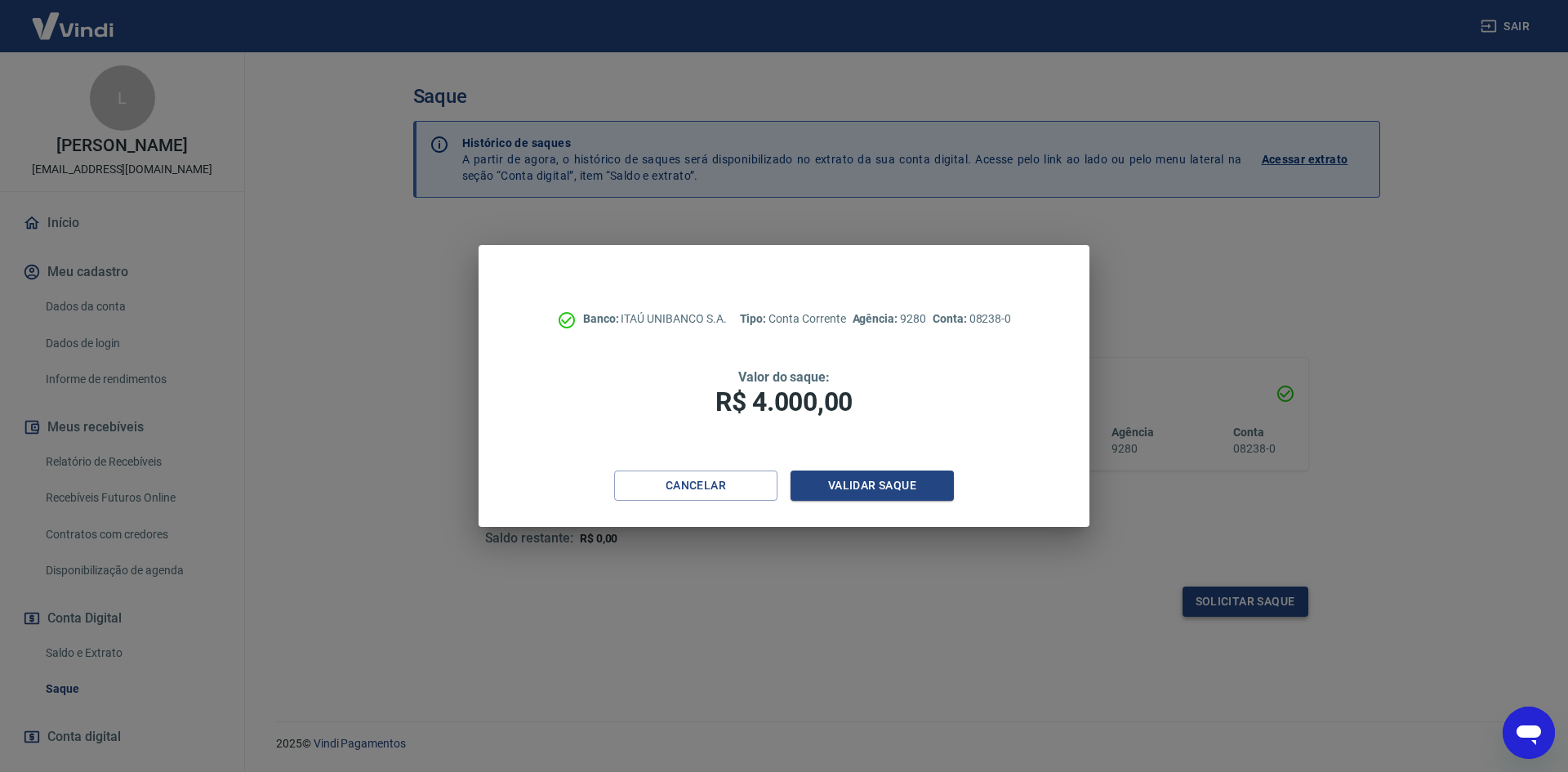
click at [1281, 598] on div "Banco: ITAÚ UNIBANCO S.A. Tipo: Conta Corrente Agência: 9280 Conta: 08238-0 Val…" at bounding box center [784, 386] width 1568 height 772
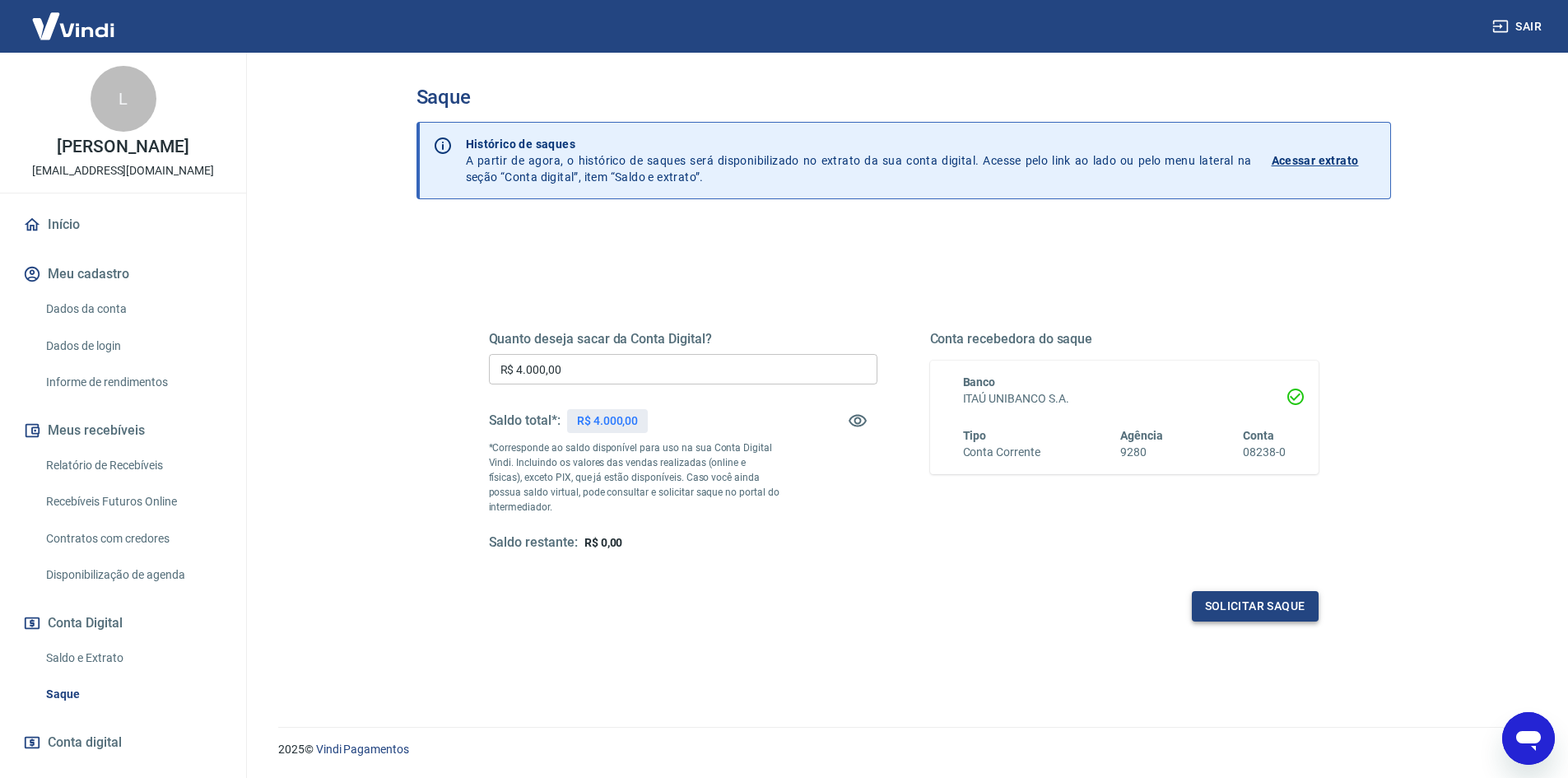
click at [1261, 606] on button "Solicitar saque" at bounding box center [1255, 606] width 127 height 30
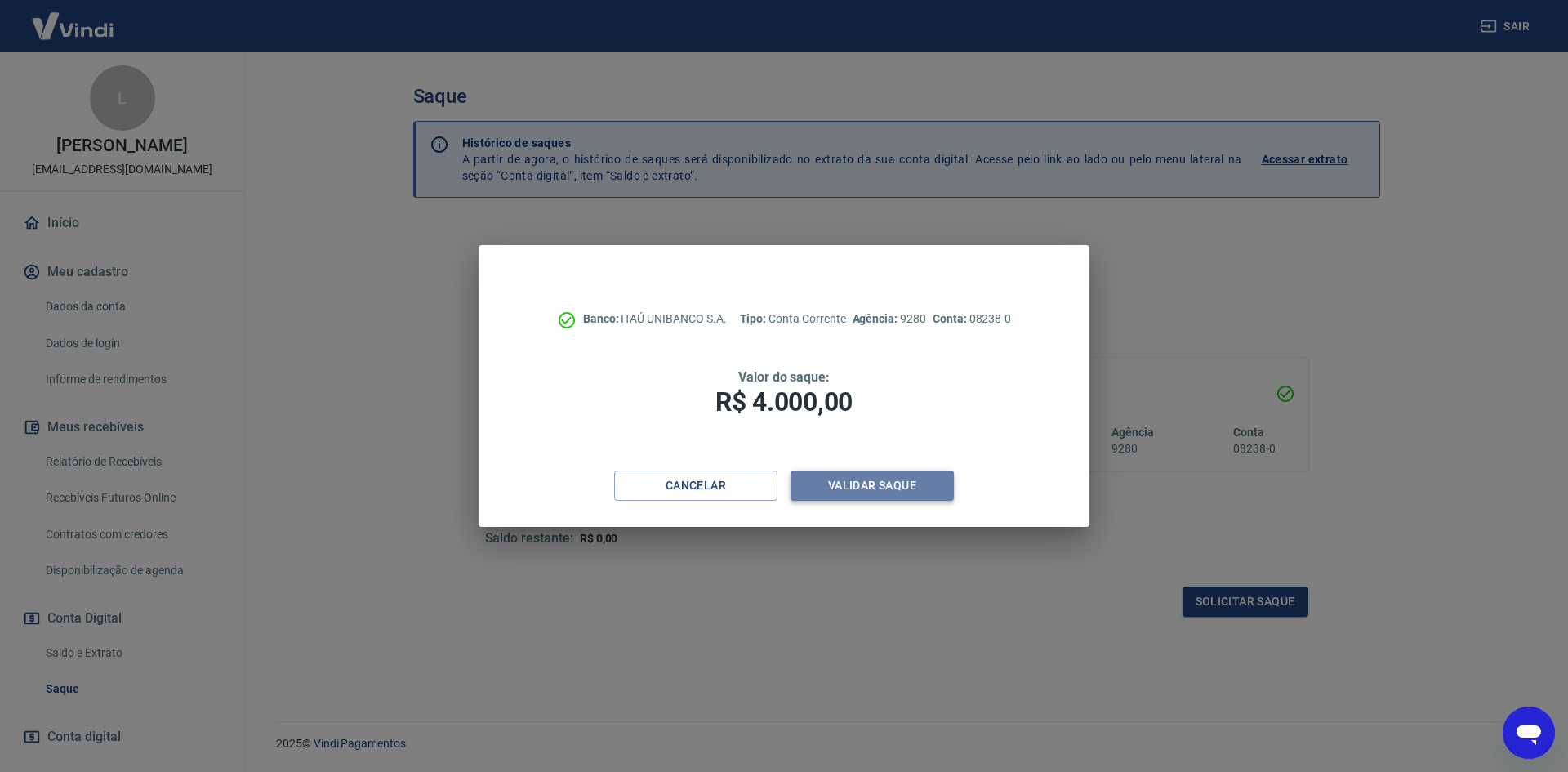
click at [897, 496] on button "Validar saque" at bounding box center [872, 485] width 163 height 30
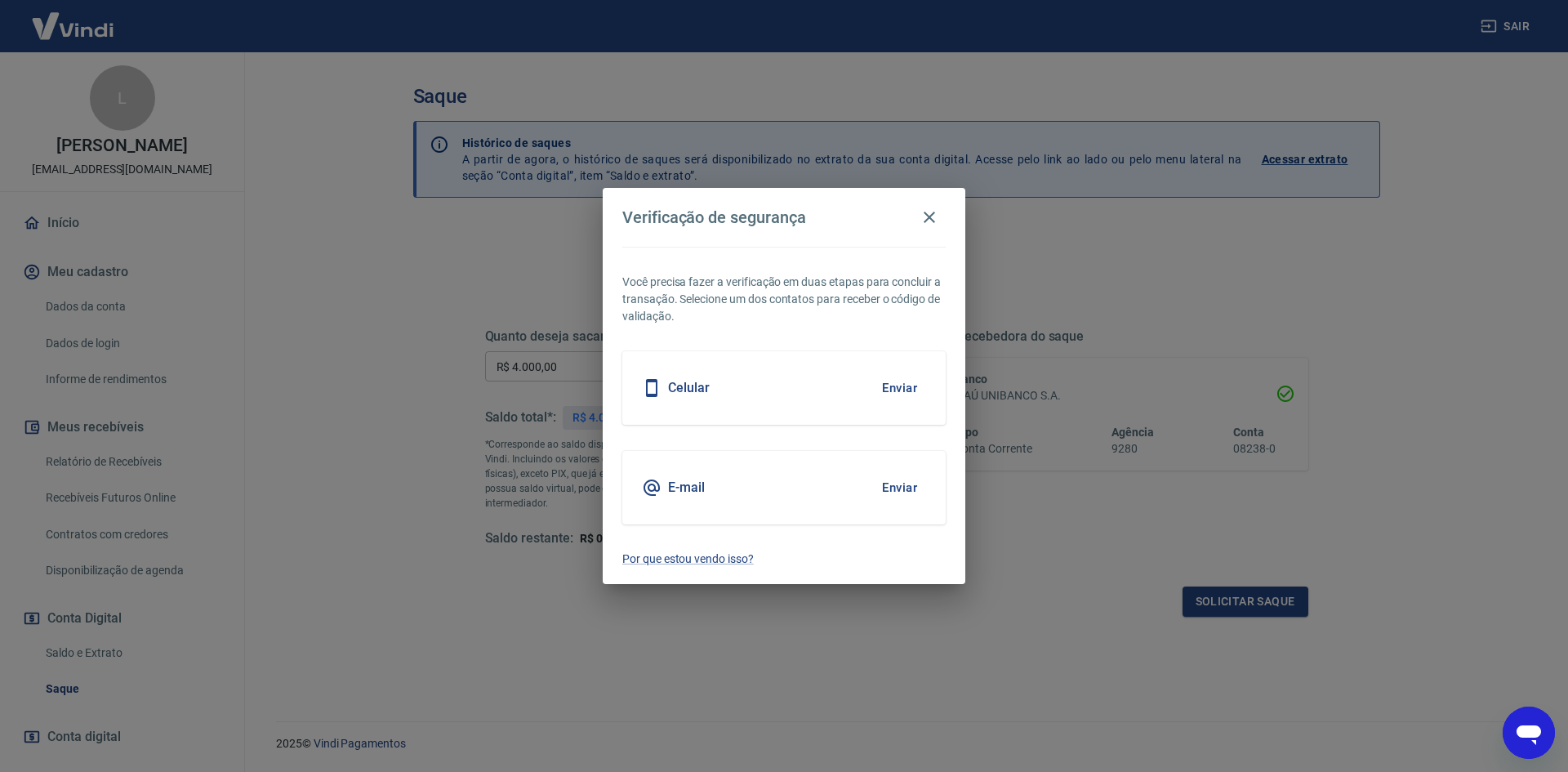
click at [914, 378] on button "Enviar" at bounding box center [899, 387] width 53 height 34
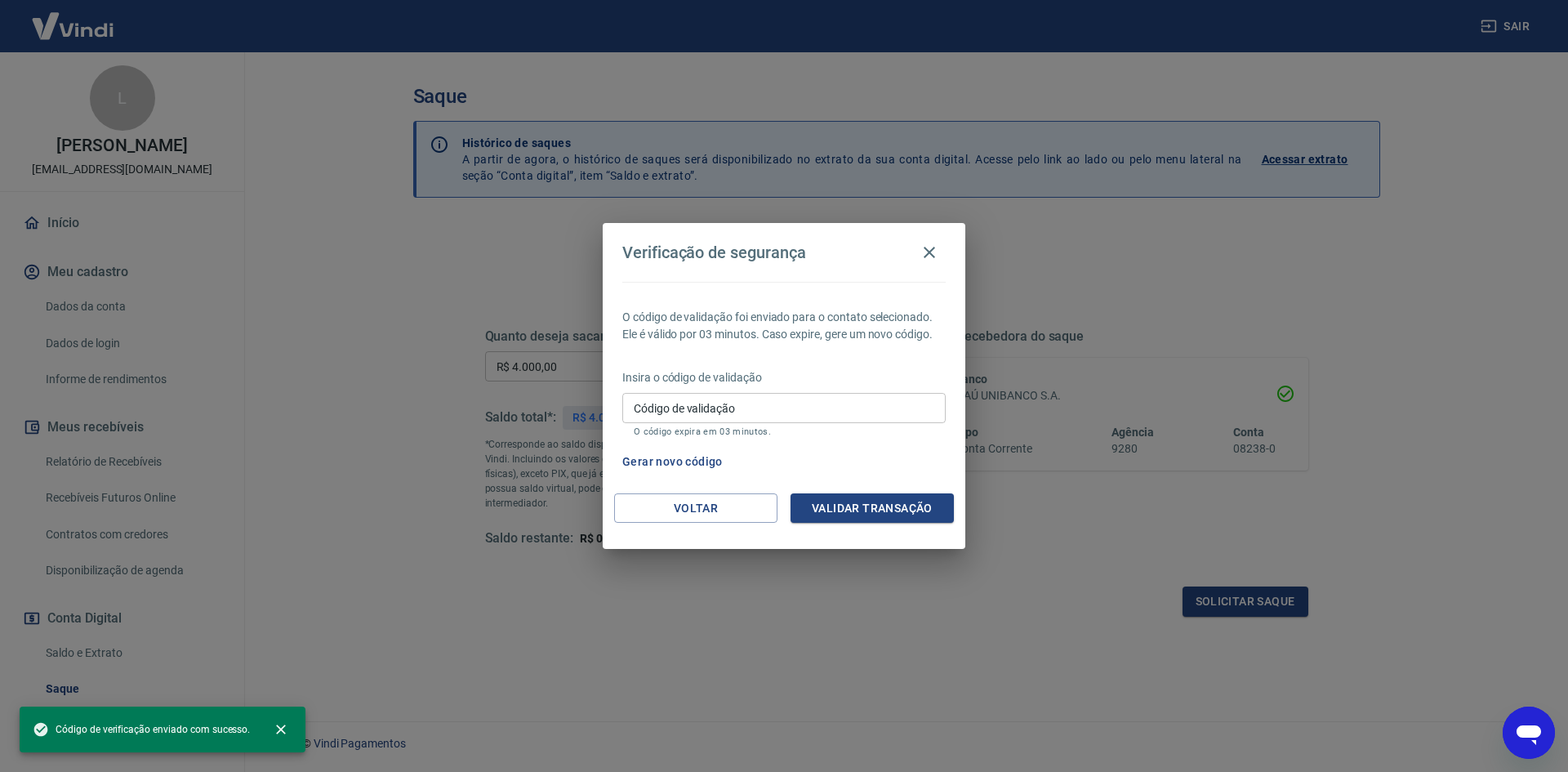
click at [834, 403] on input "Código de validação" at bounding box center [784, 407] width 323 height 30
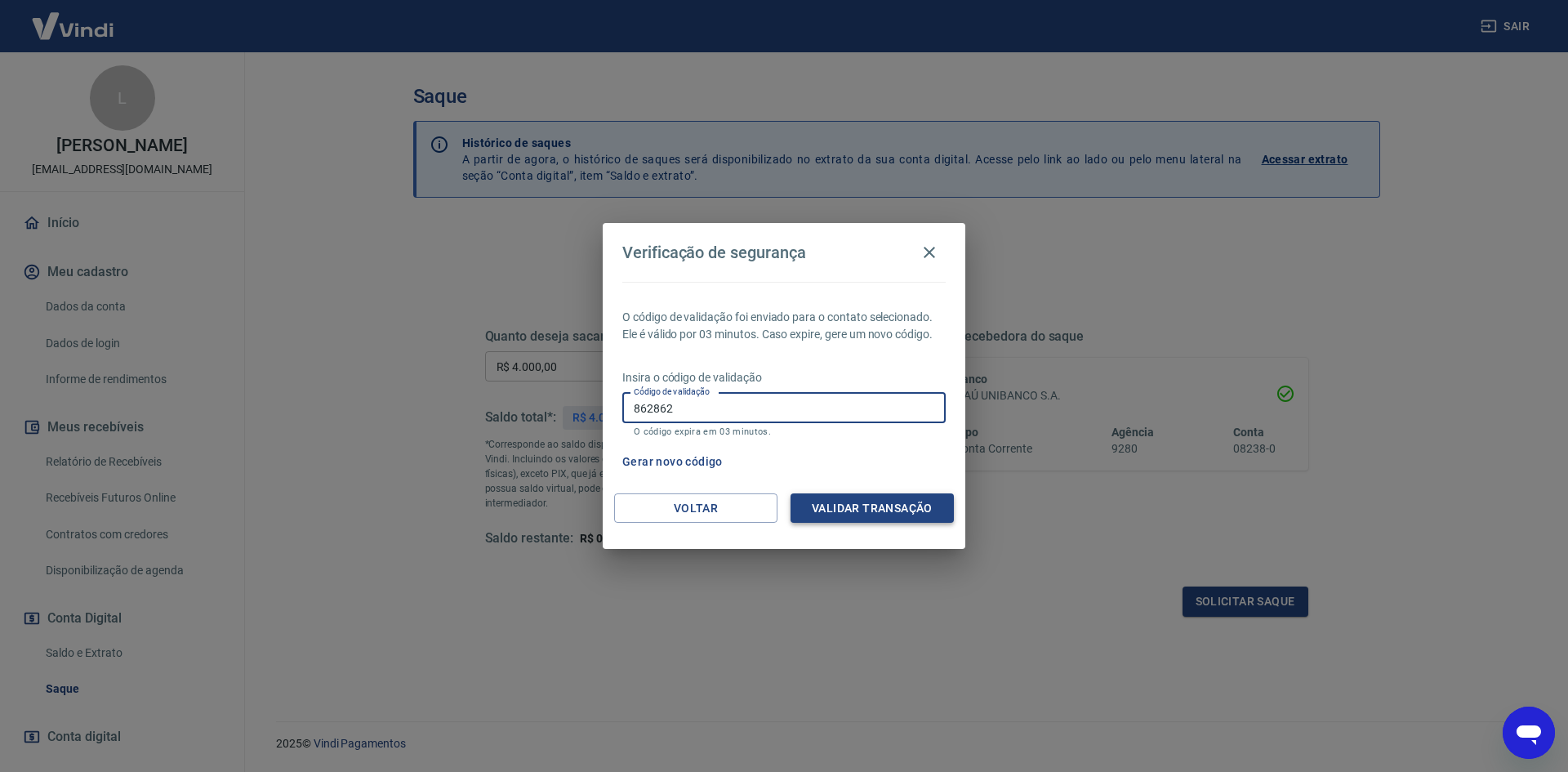
type input "862862"
click at [848, 510] on button "Validar transação" at bounding box center [872, 508] width 163 height 30
